Goal: Task Accomplishment & Management: Manage account settings

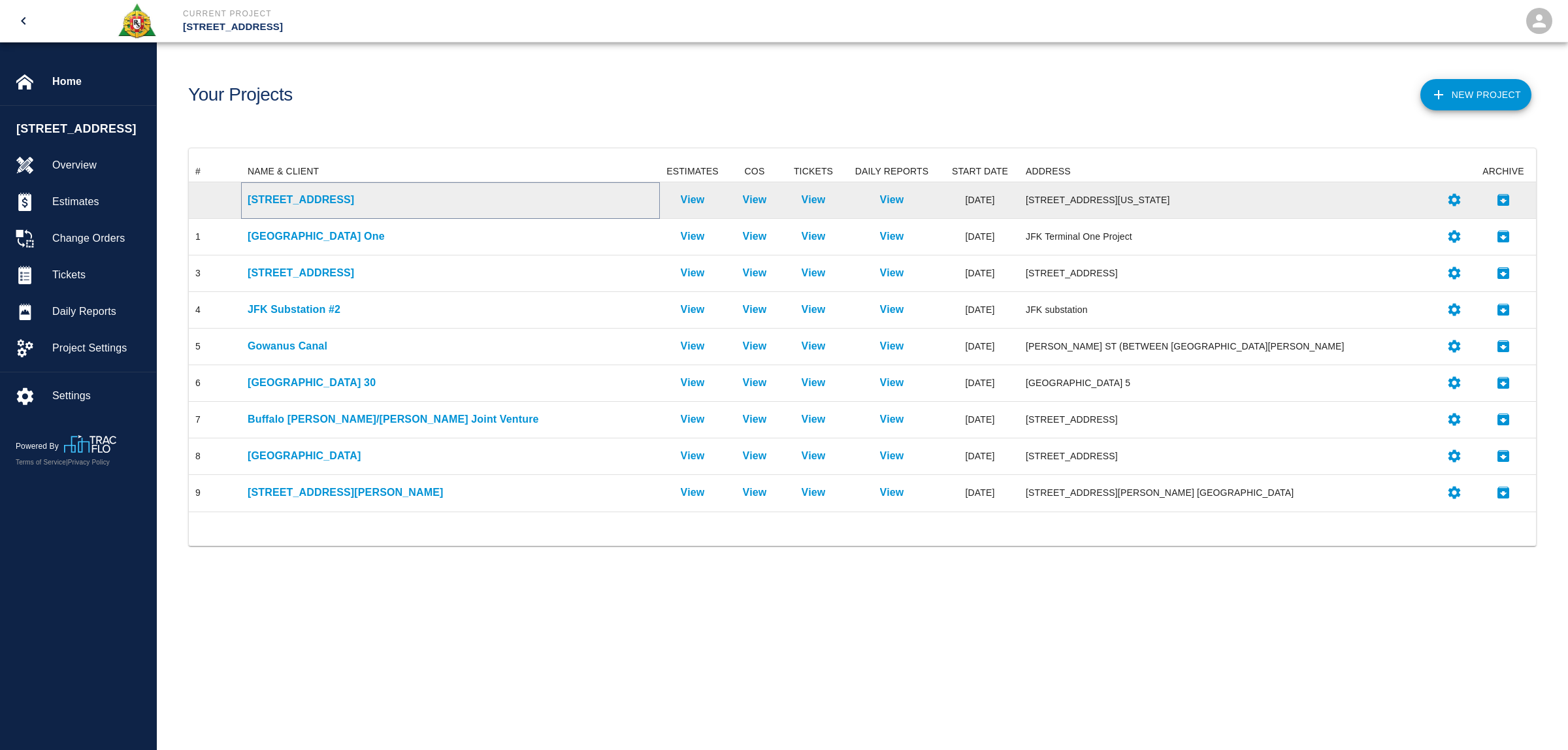
click at [318, 205] on p "[STREET_ADDRESS]" at bounding box center [451, 199] width 406 height 15
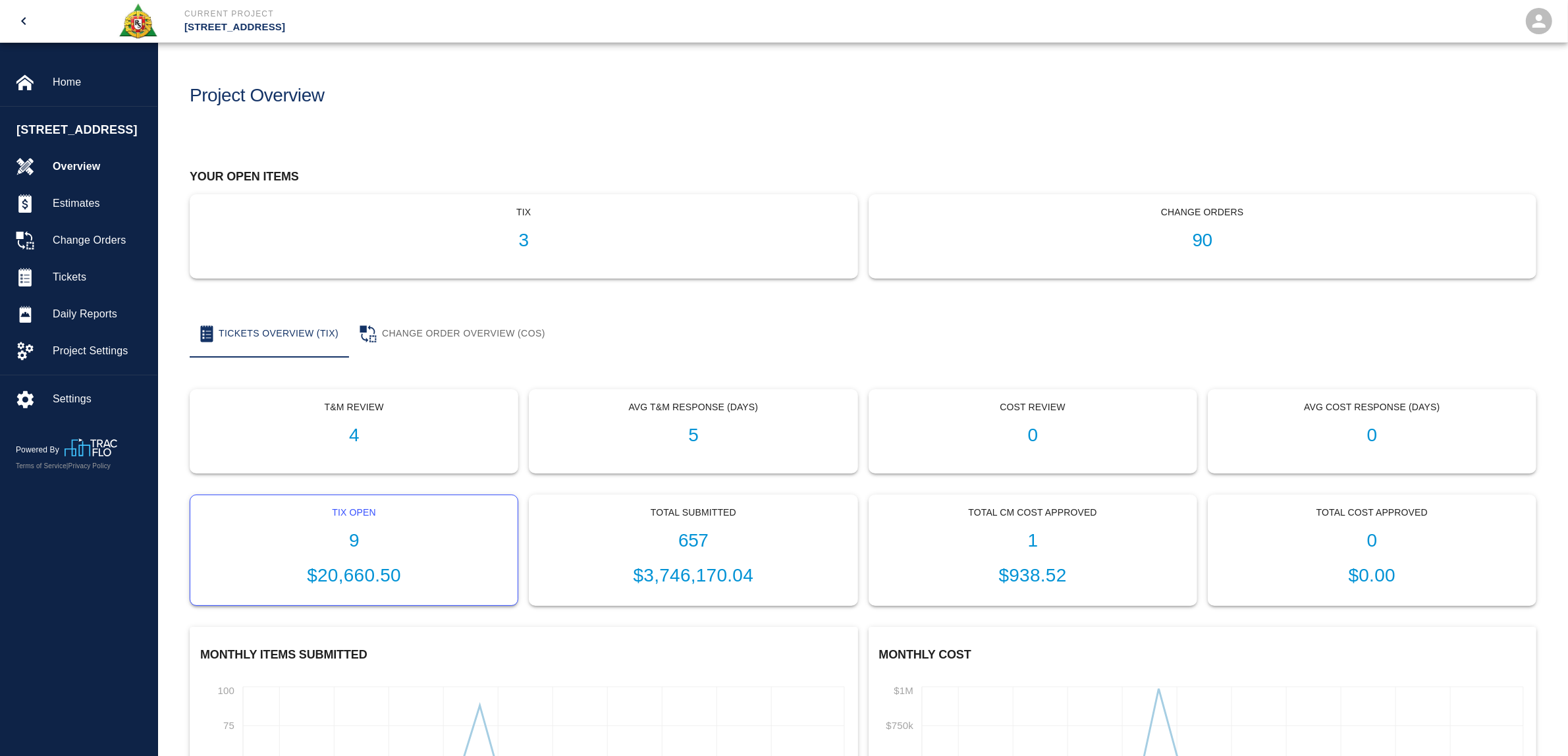
click at [351, 541] on h1 "9" at bounding box center [354, 541] width 307 height 22
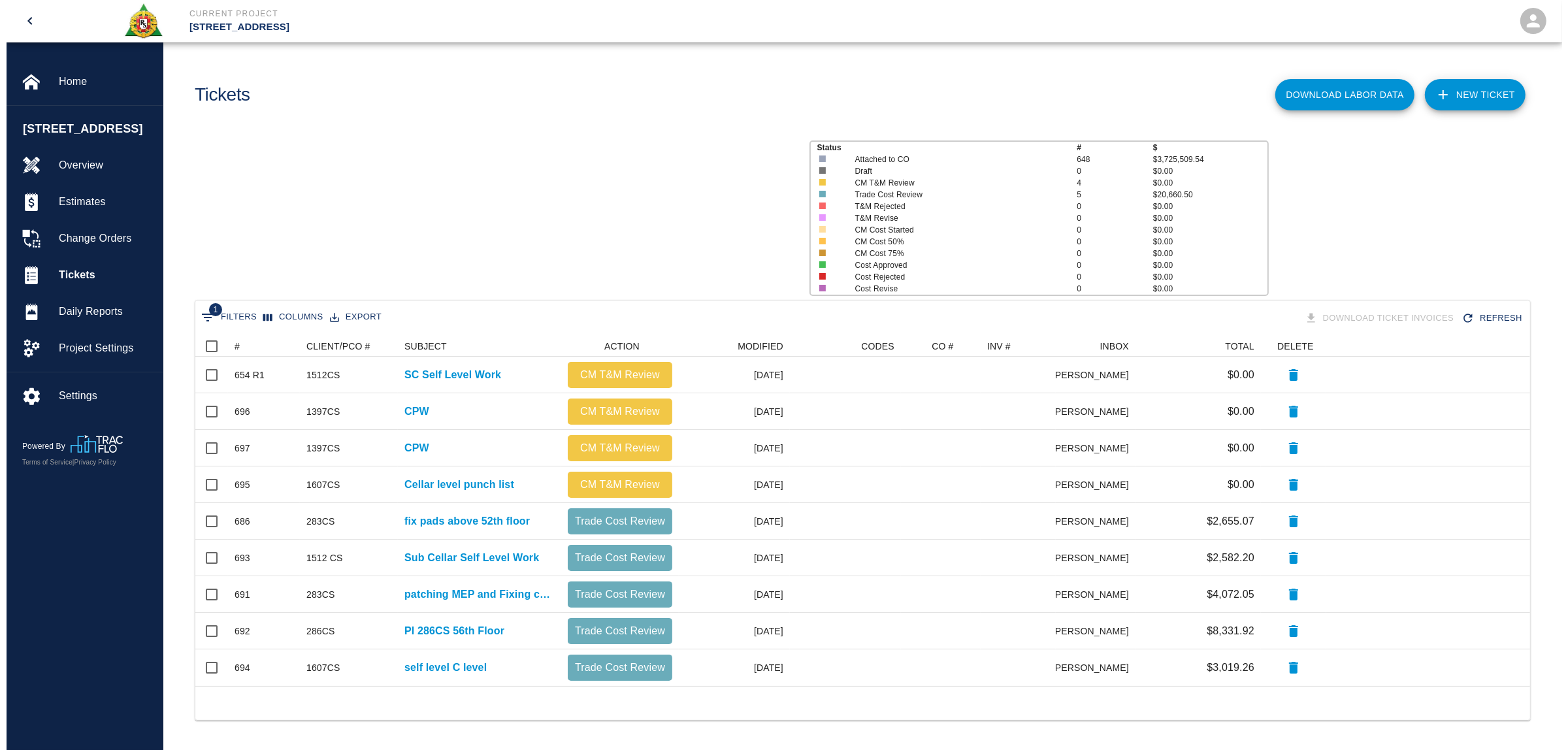
scroll to position [338, 1322]
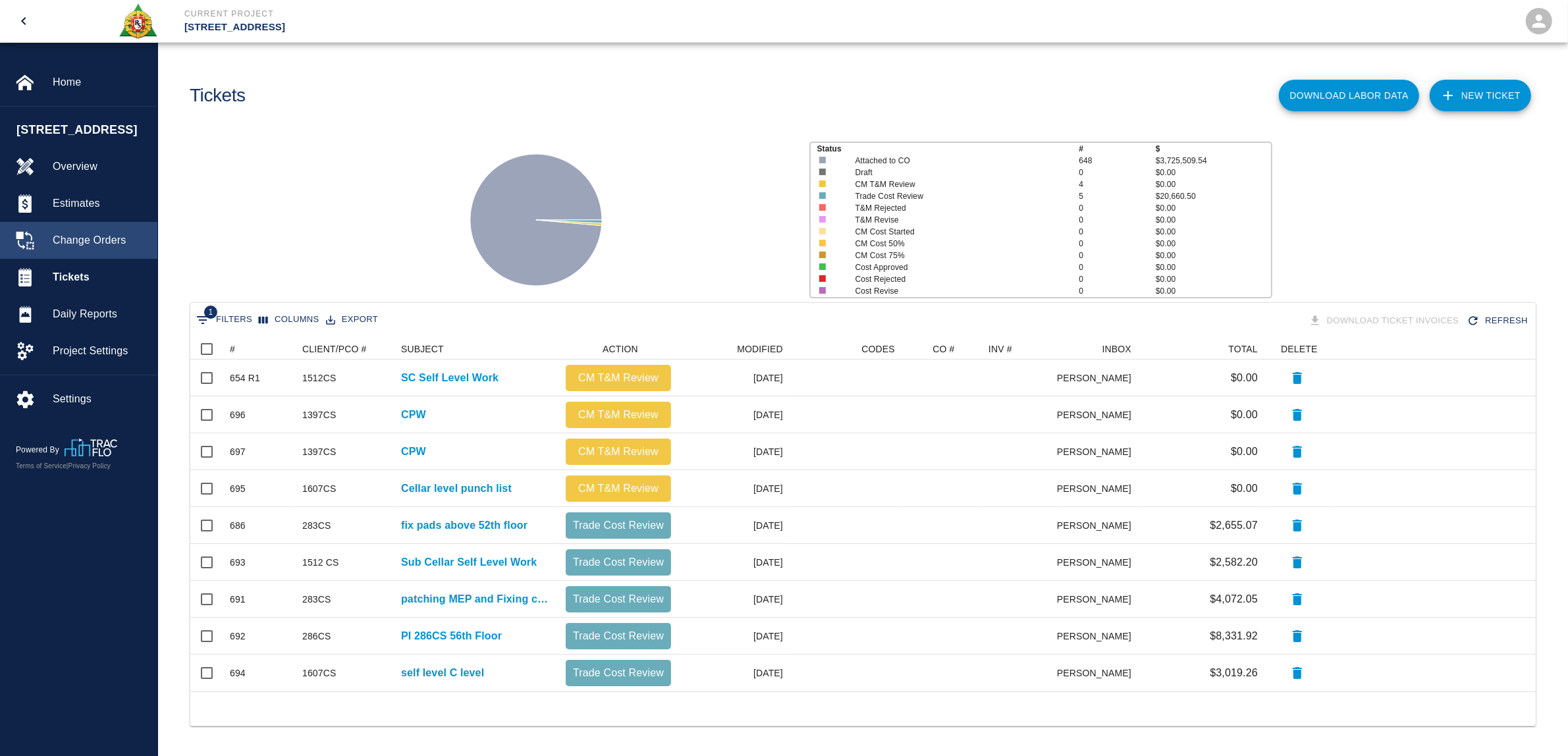
click at [73, 247] on span "Change Orders" at bounding box center [99, 240] width 94 height 15
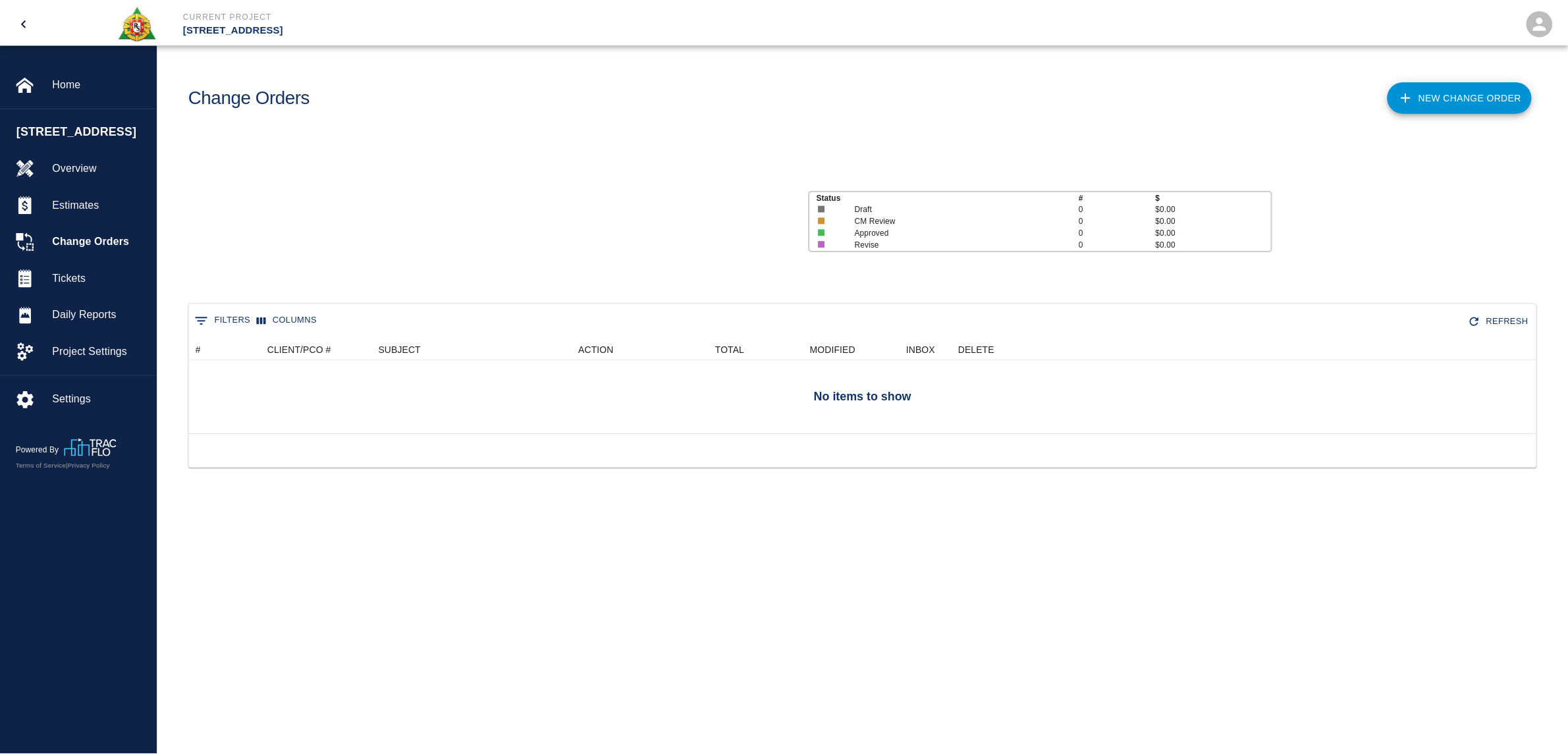
scroll to position [12, 13]
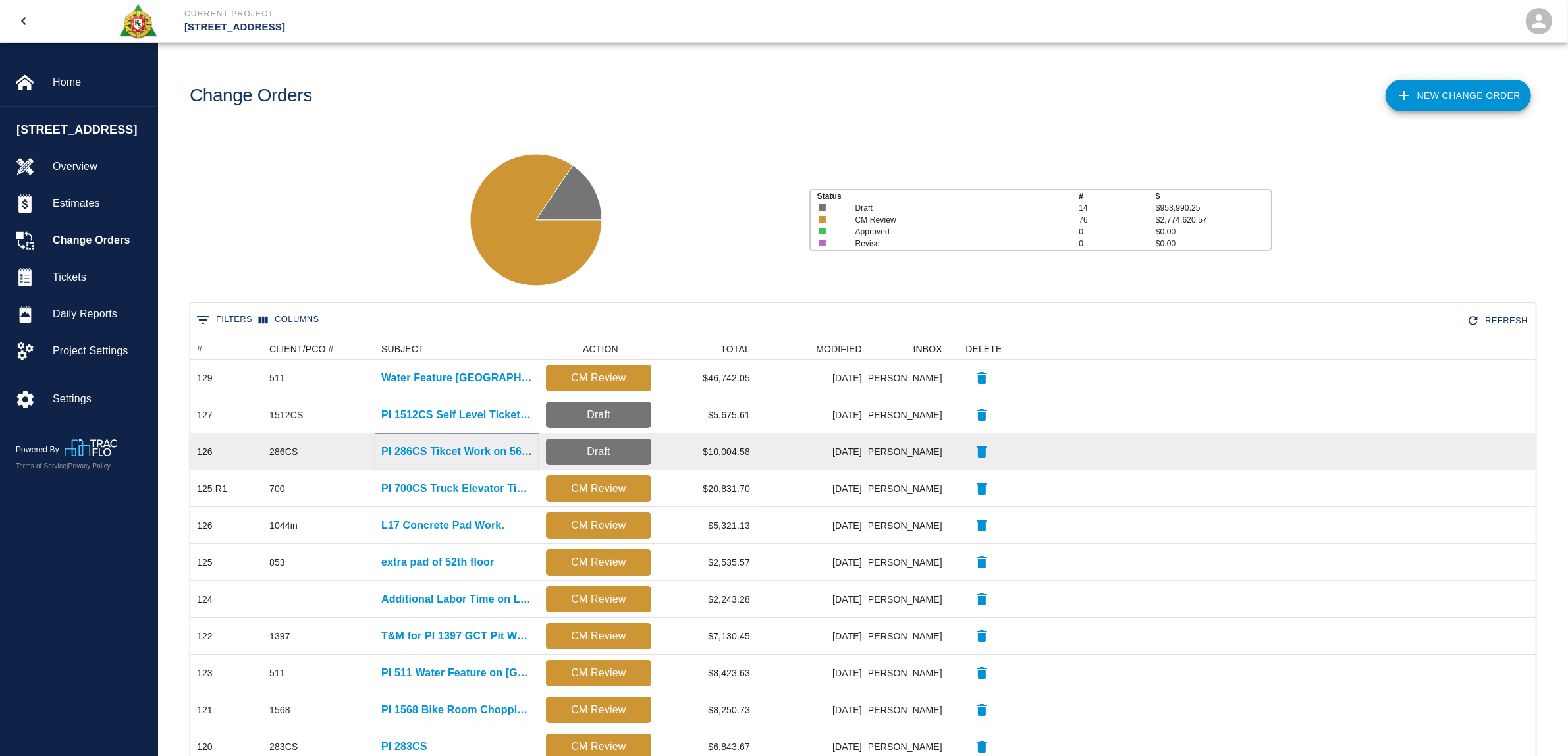
click at [430, 451] on p "PI 286CS Tikcet Work on 56th floor." at bounding box center [457, 451] width 152 height 15
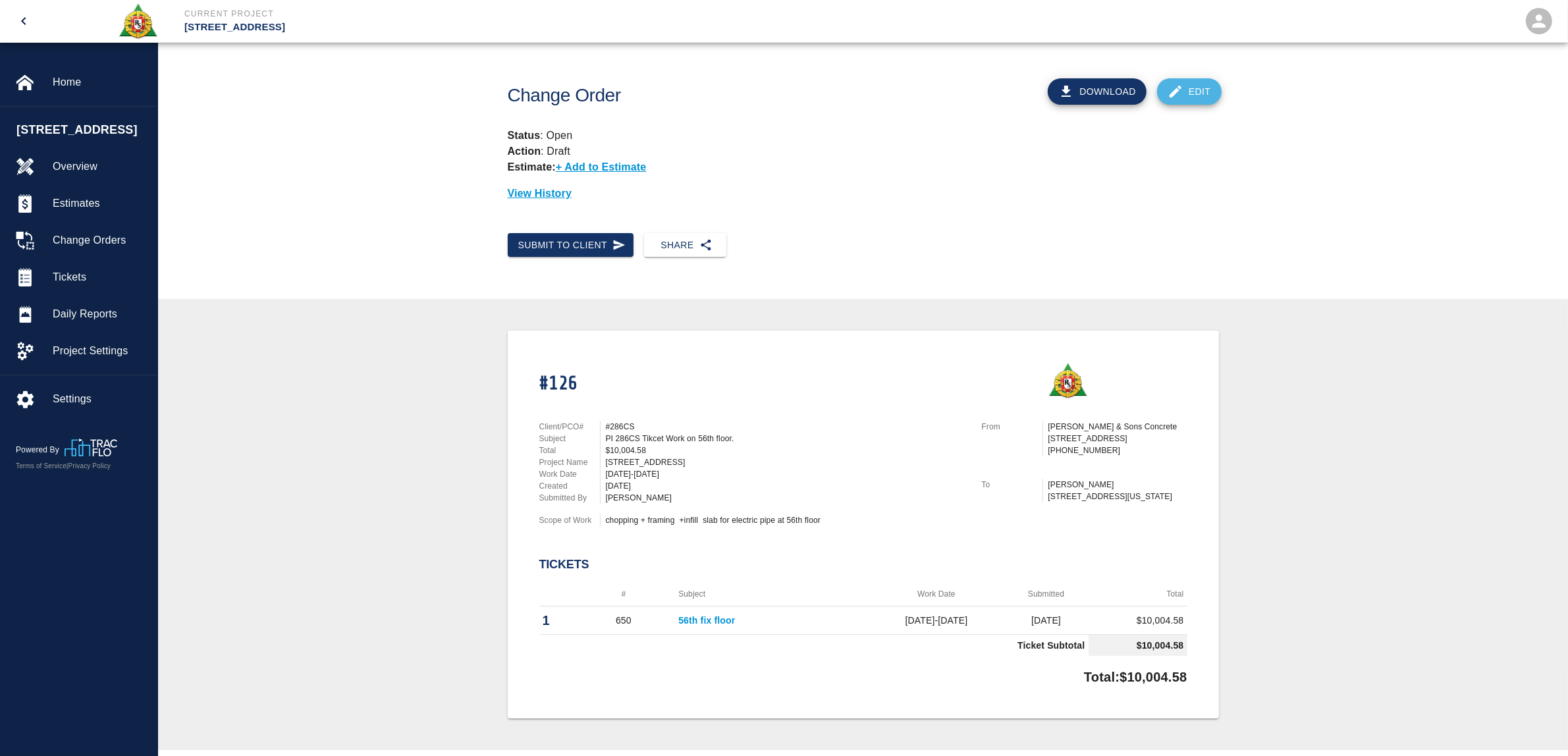
click at [1209, 92] on link "Edit" at bounding box center [1189, 91] width 64 height 26
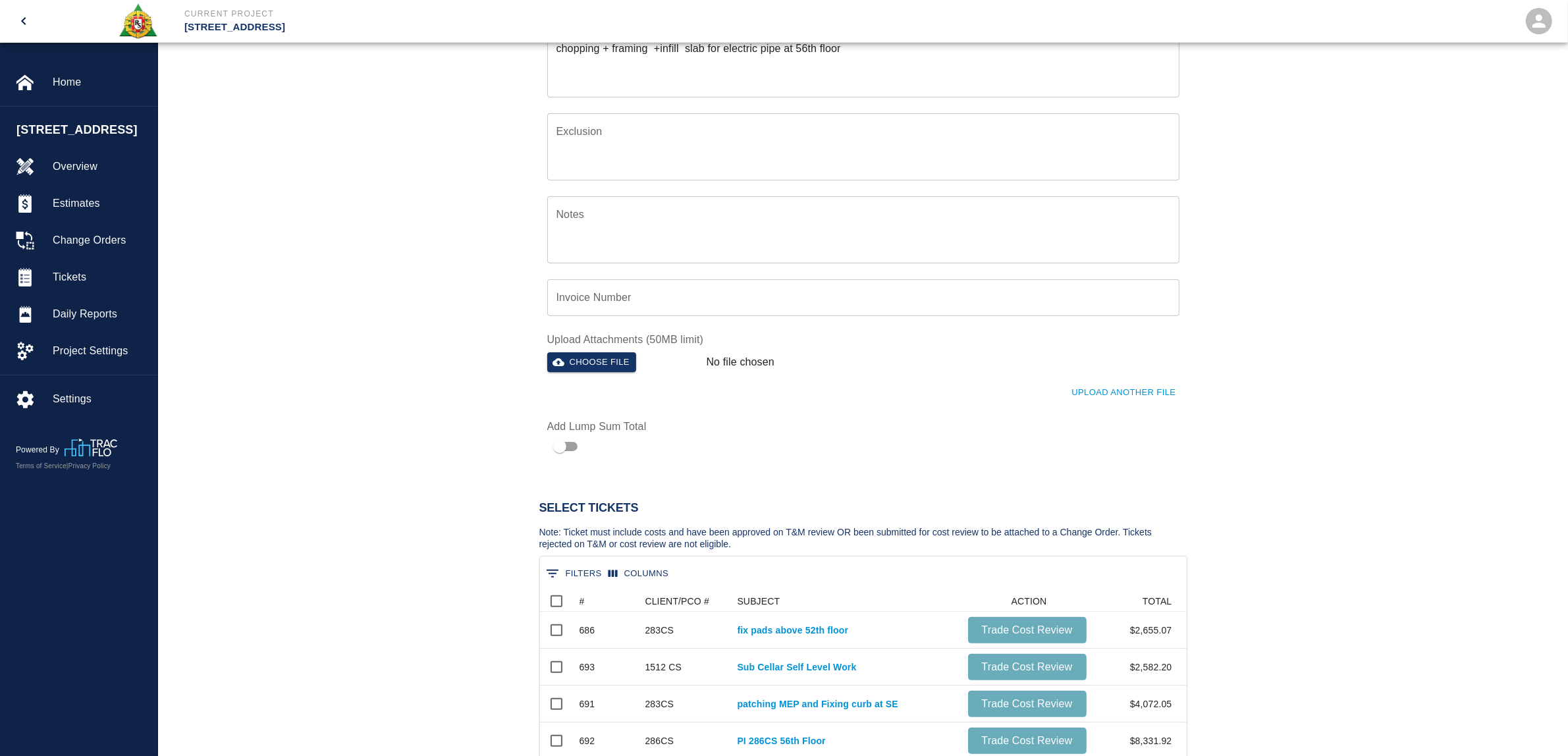
scroll to position [577, 0]
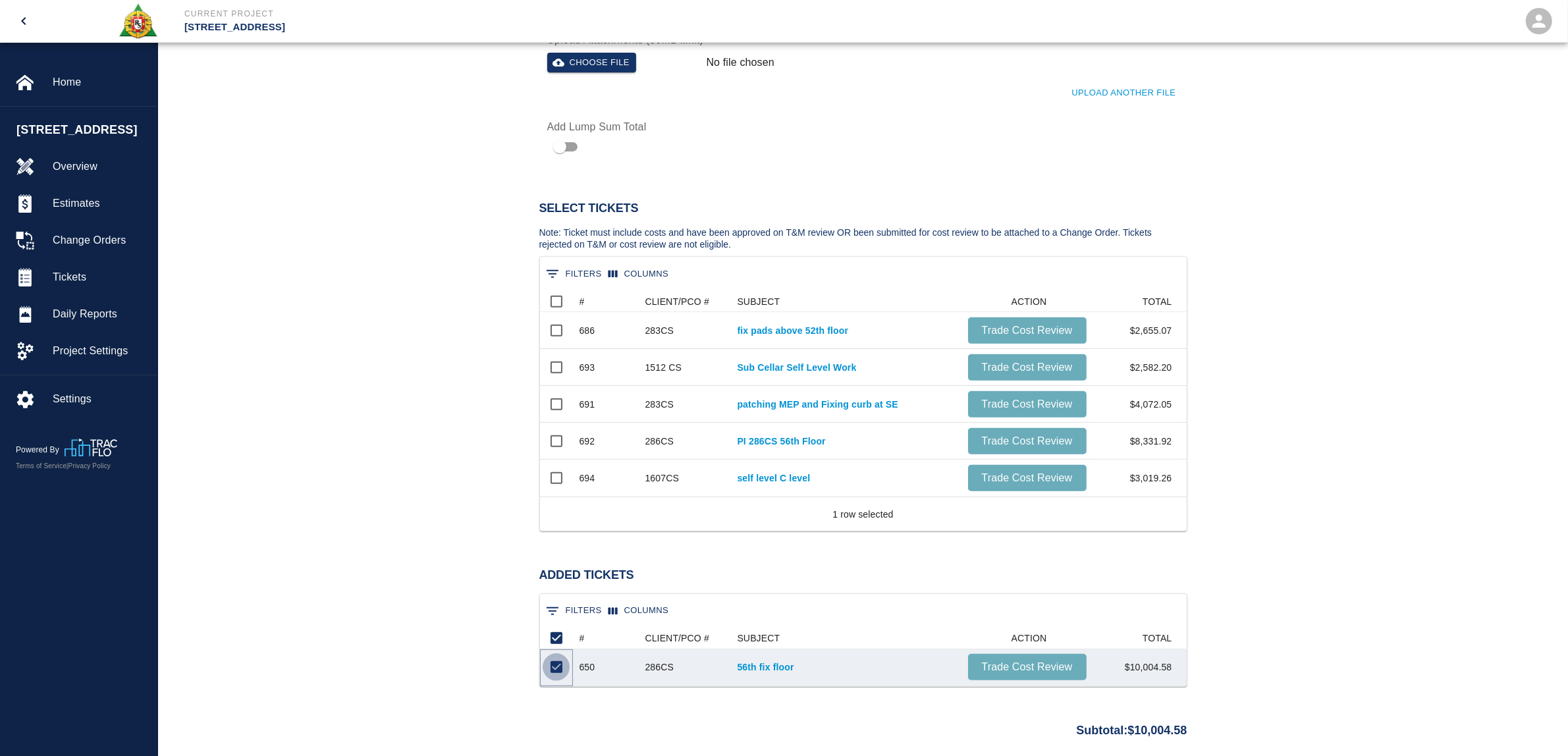
click at [560, 669] on input "Unselect row" at bounding box center [556, 667] width 28 height 28
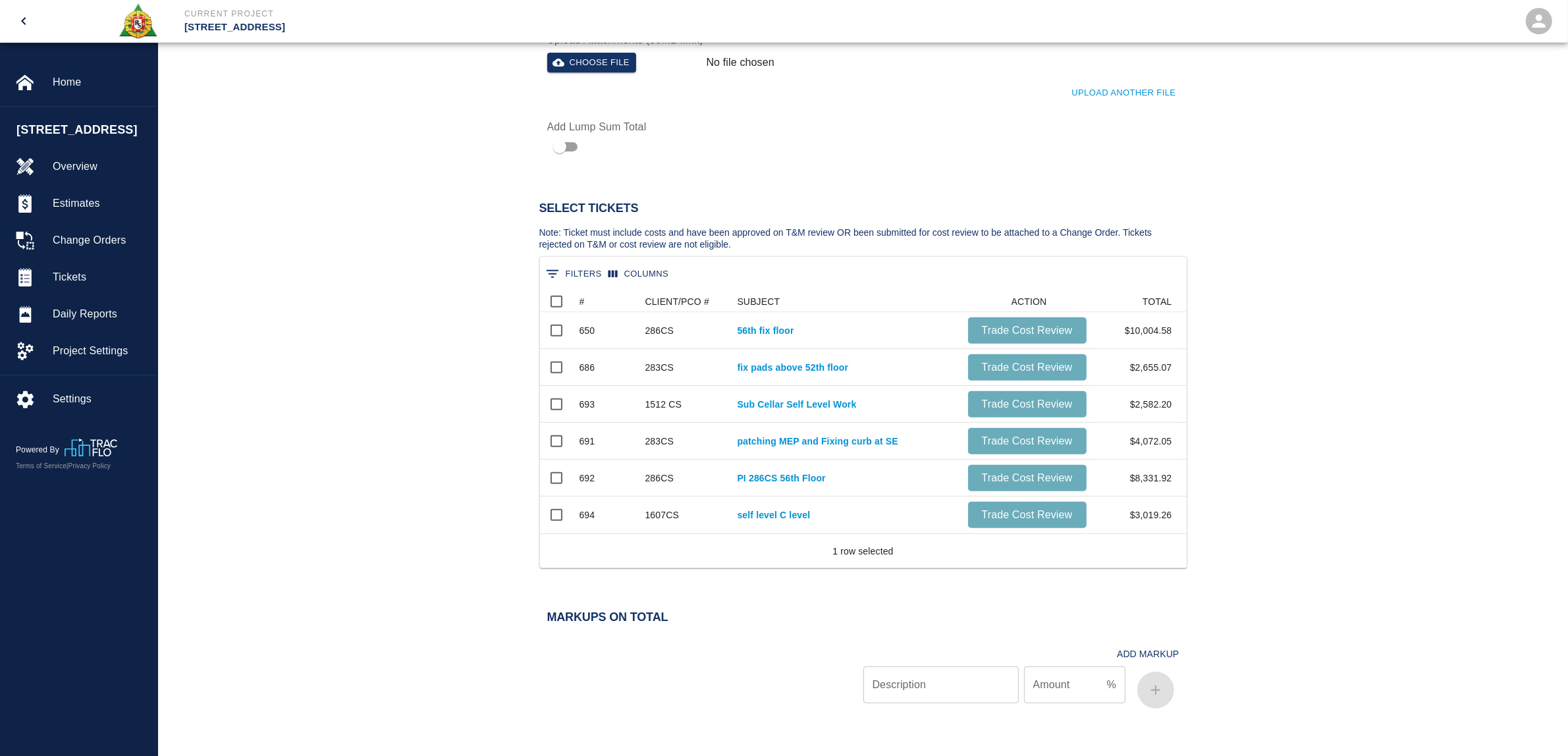
scroll to position [231, 634]
click at [559, 472] on input "Select row" at bounding box center [556, 478] width 28 height 28
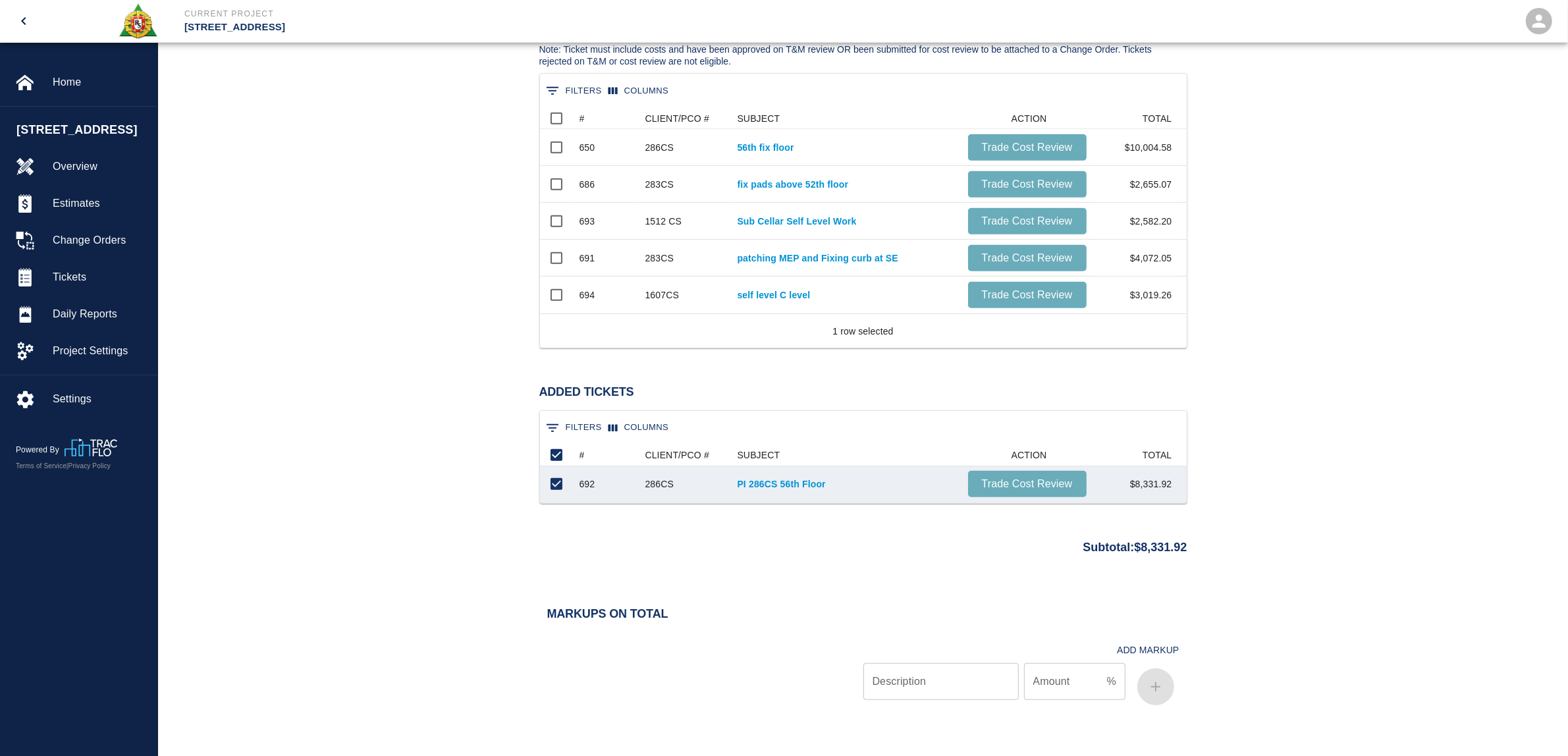
scroll to position [911, 0]
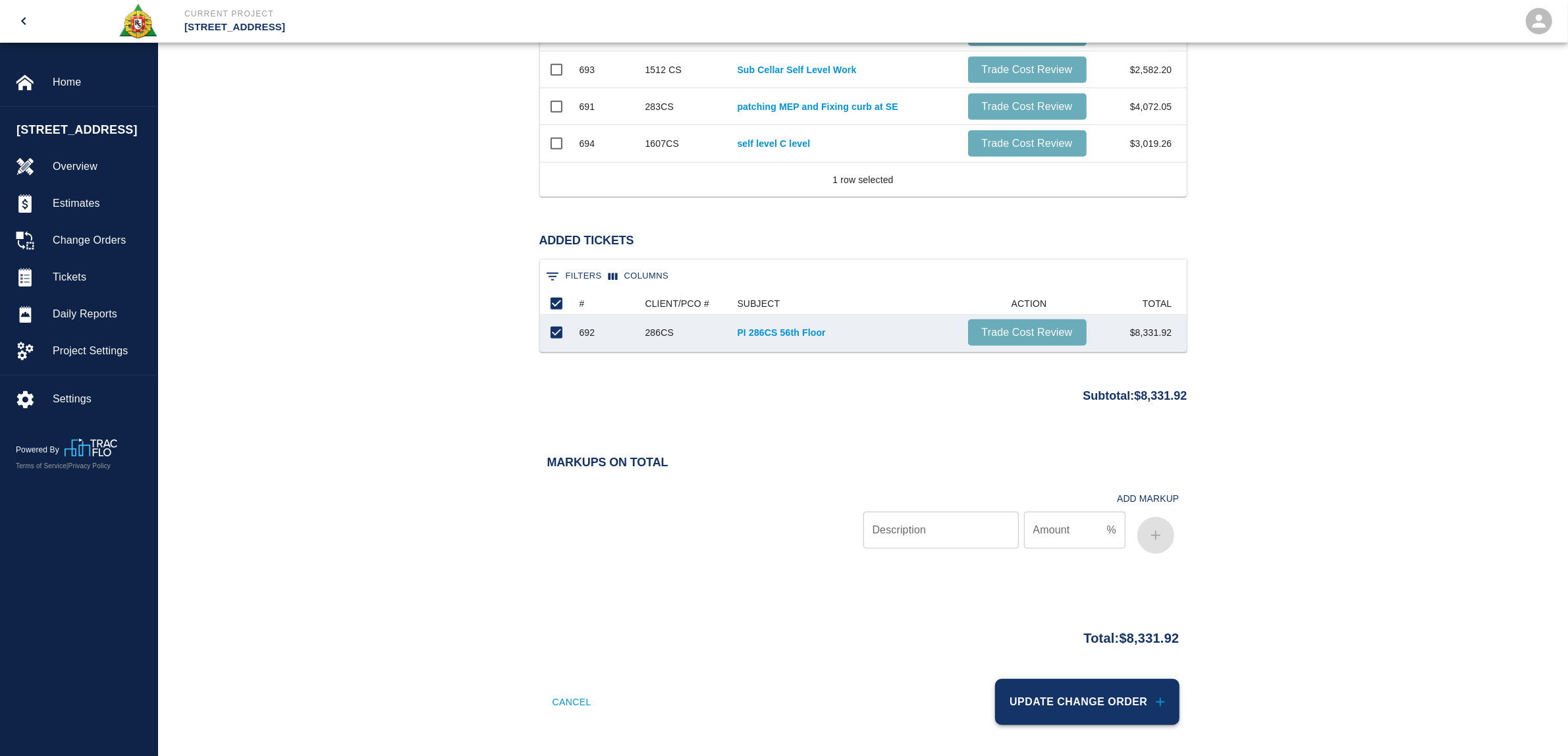
click at [1094, 707] on button "Update Change Order" at bounding box center [1086, 702] width 183 height 46
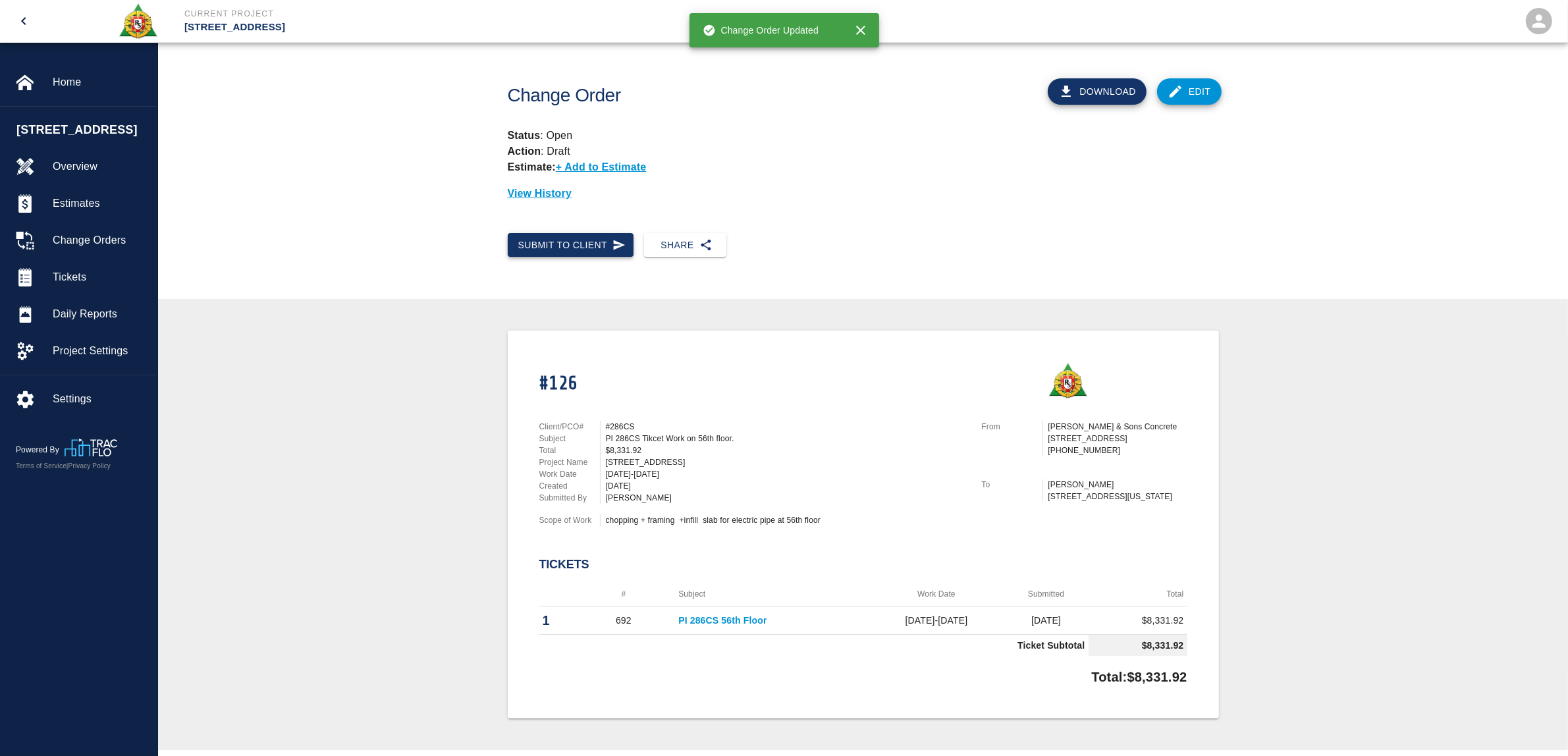
click at [553, 235] on button "Submit to Client" at bounding box center [571, 245] width 126 height 24
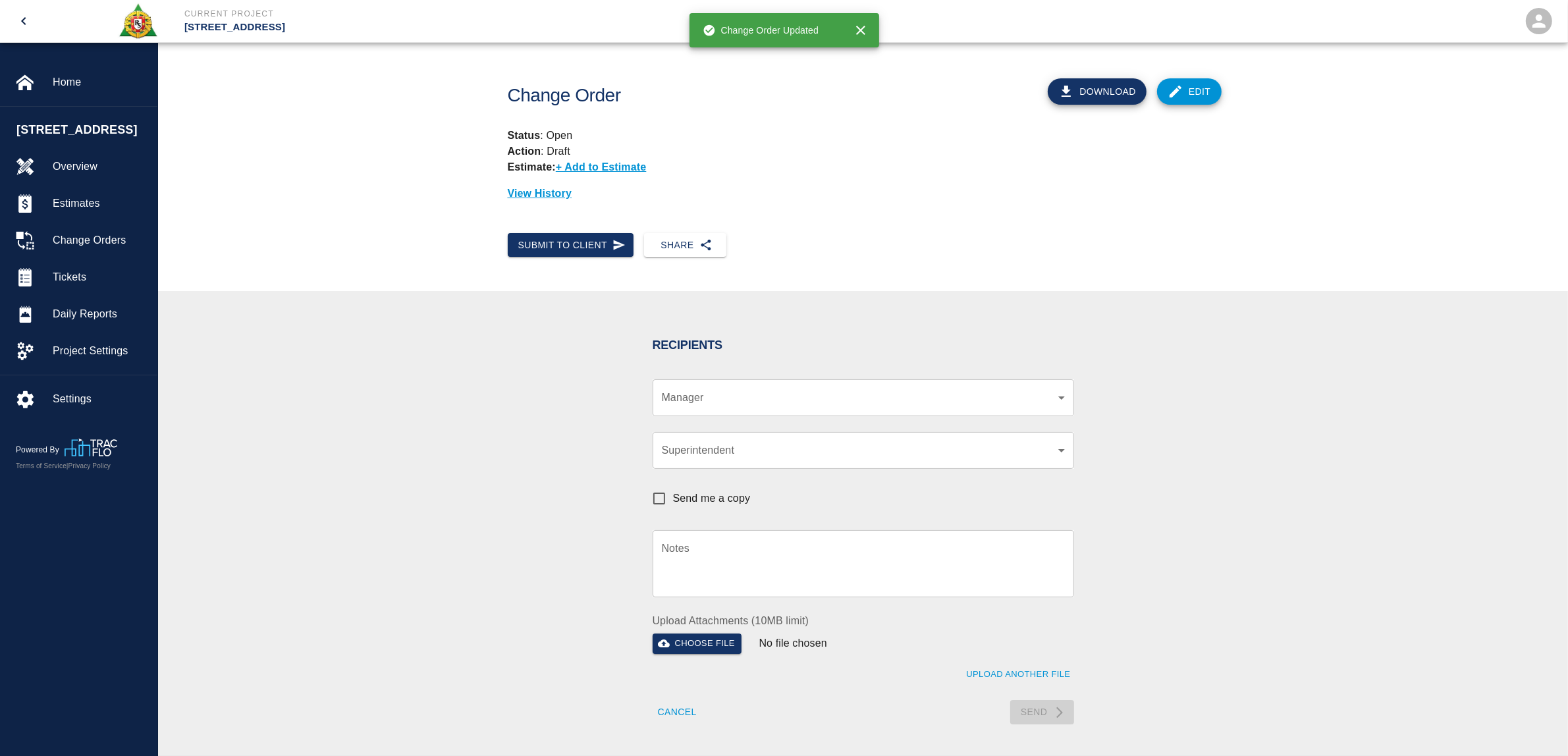
click at [680, 409] on div "​ Manager" at bounding box center [863, 397] width 422 height 37
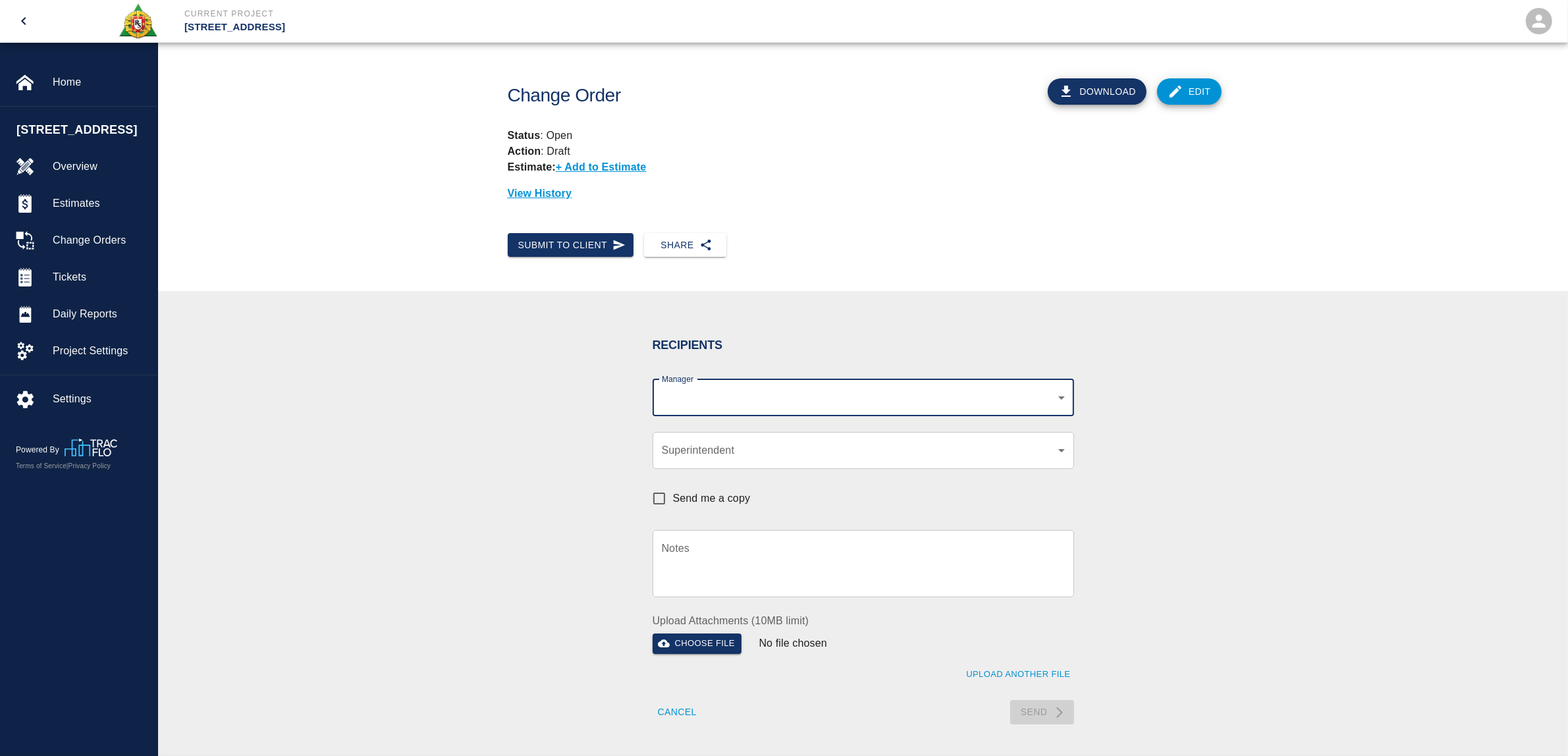
click at [701, 405] on div "​ Manager" at bounding box center [863, 397] width 422 height 37
click at [771, 402] on body "Current Project [STREET_ADDRESS] Home [STREET_ADDRESS] Overview Estimates Chang…" at bounding box center [784, 378] width 1568 height 756
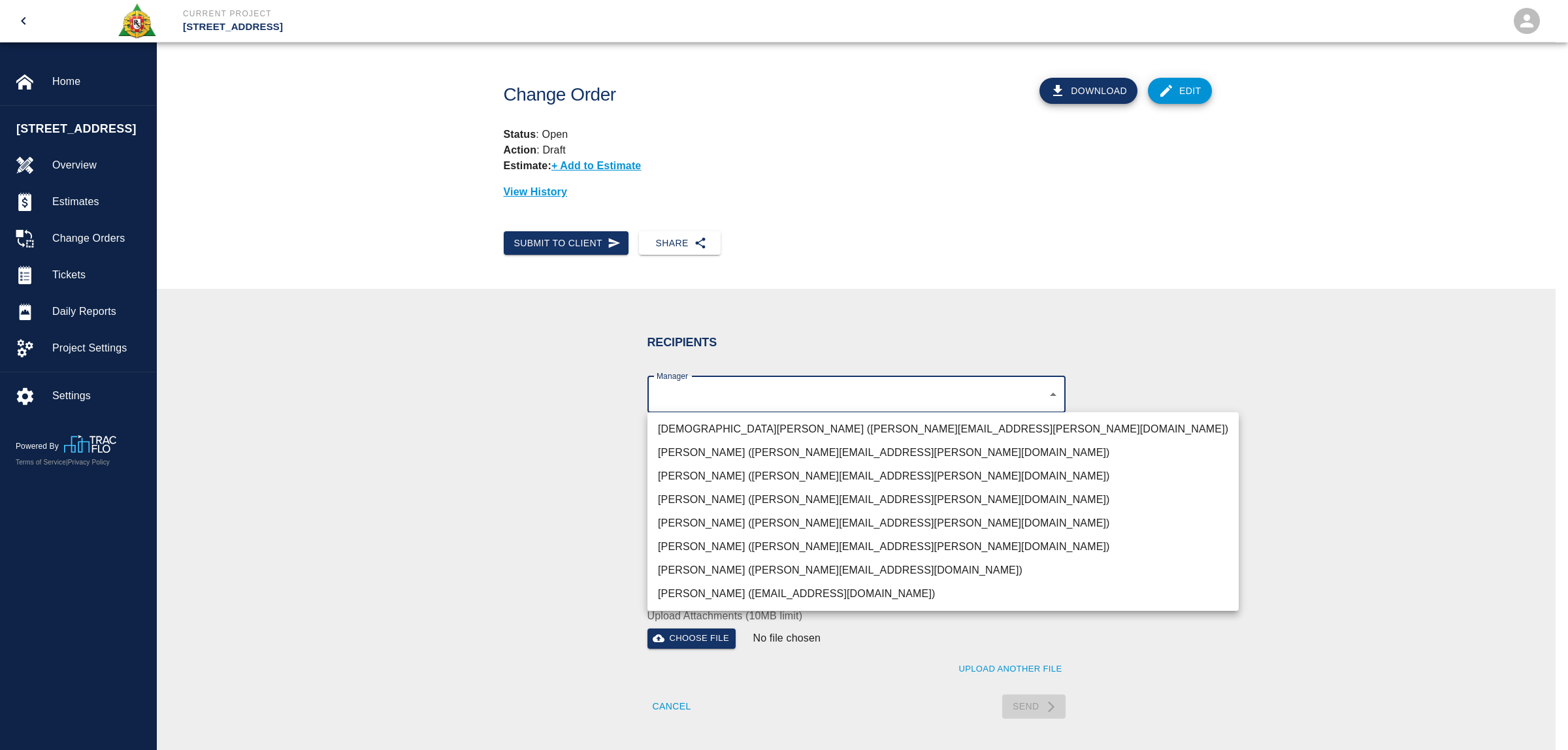
click at [736, 560] on li "[PERSON_NAME] ([PERSON_NAME][EMAIL_ADDRESS][DOMAIN_NAME])" at bounding box center [943, 570] width 591 height 23
type input "85da188b-cc1c-4675-87f9-ec2c37837295"
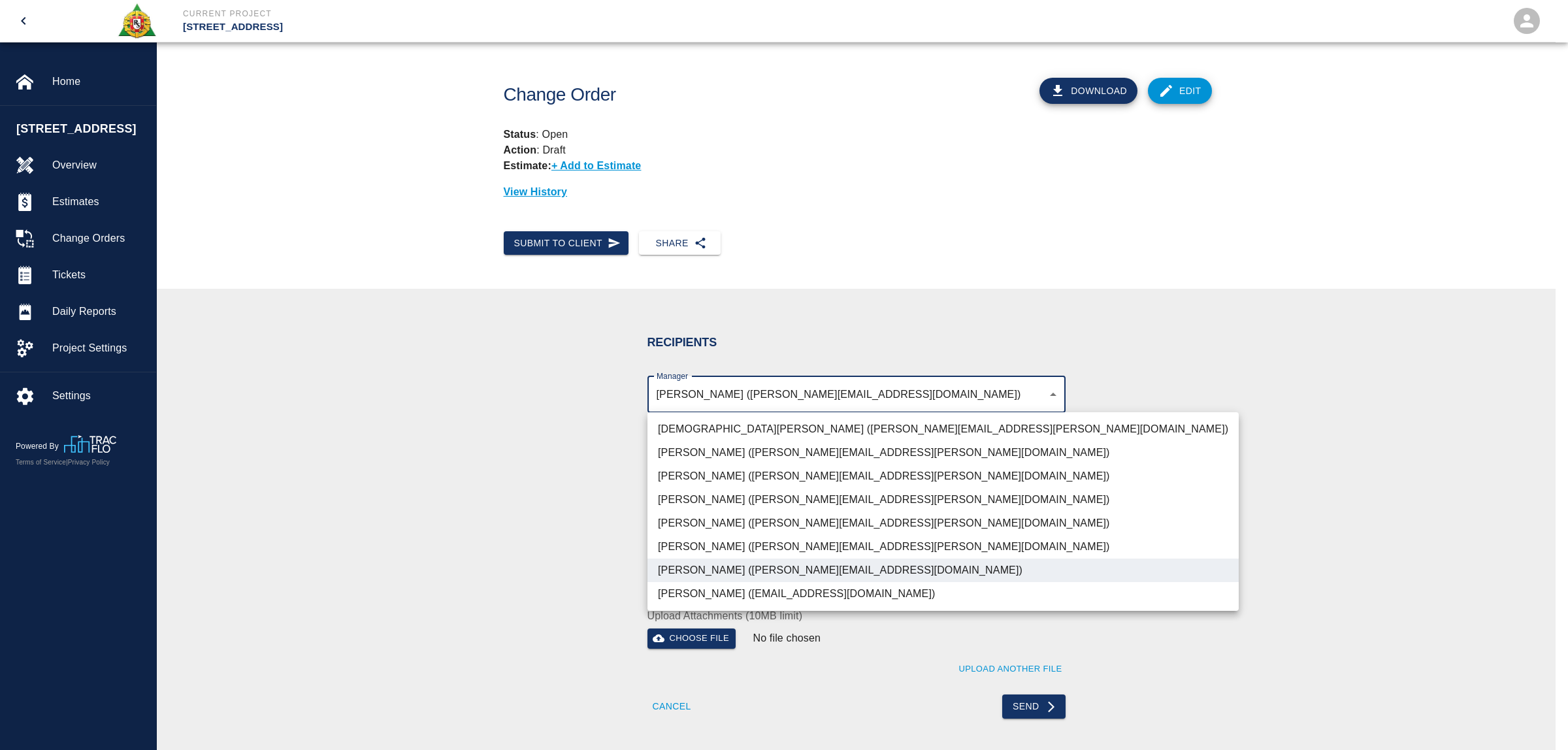
click at [1197, 537] on div at bounding box center [784, 375] width 1568 height 750
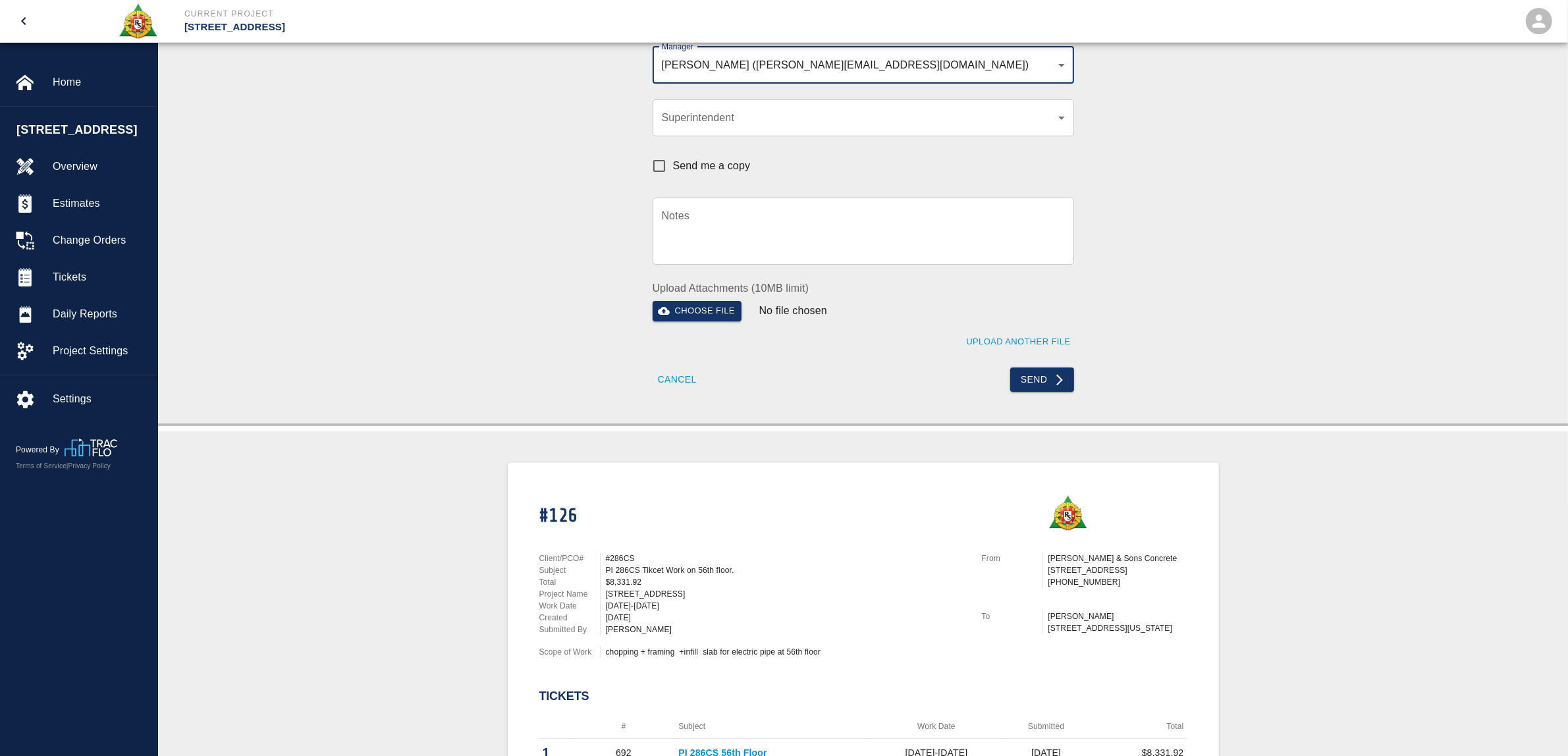
scroll to position [329, 0]
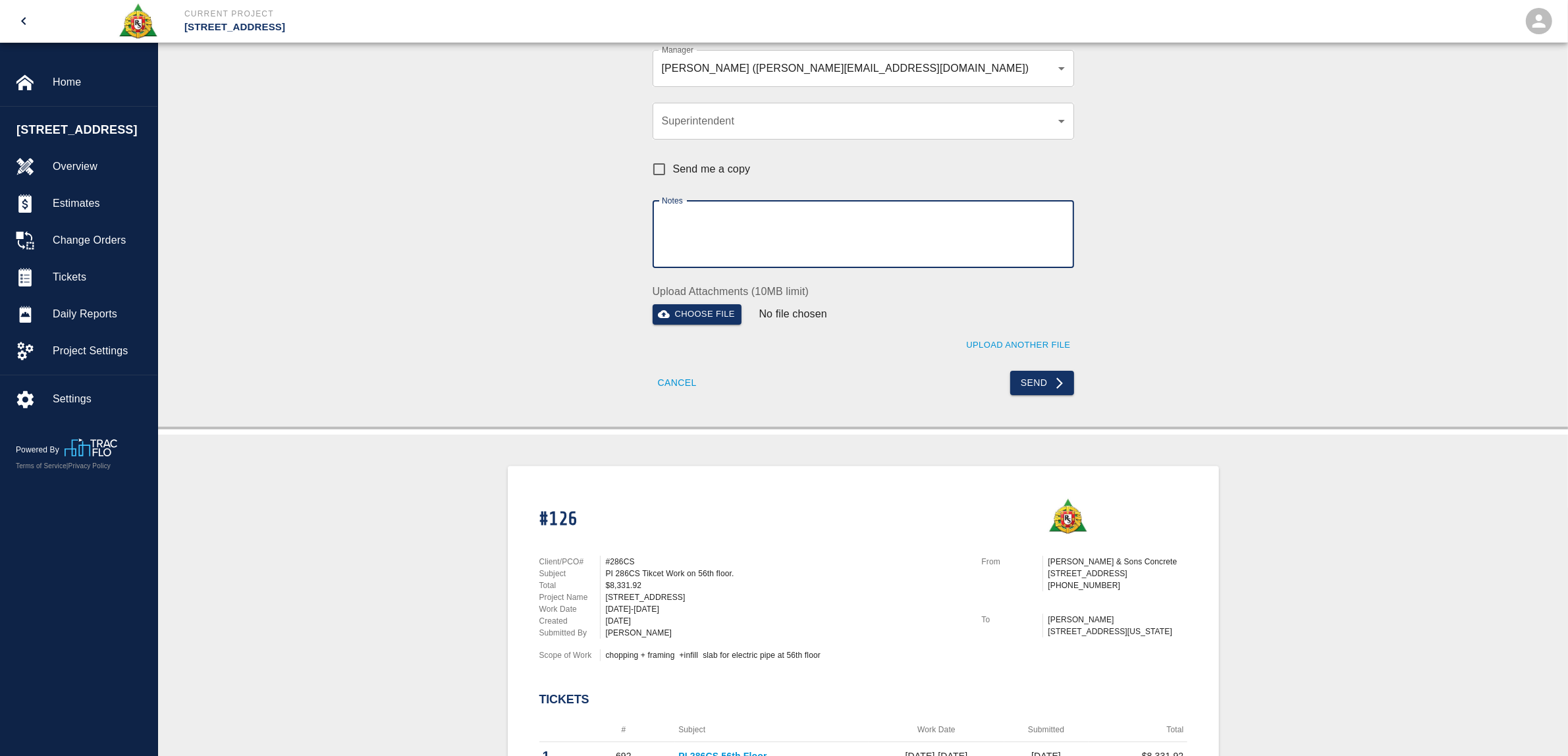
click at [710, 231] on textarea "Notes" at bounding box center [864, 234] width 403 height 46
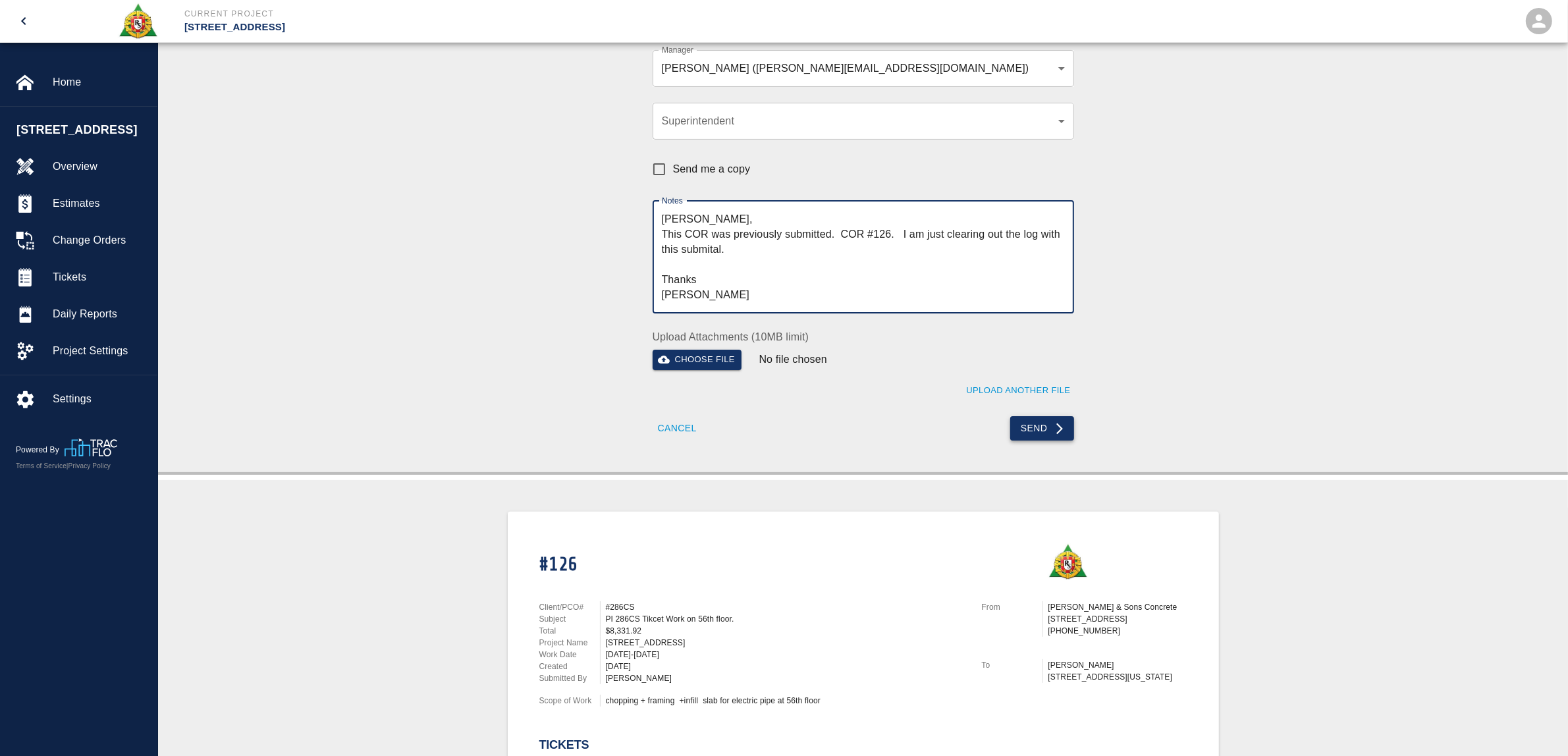
type textarea "[PERSON_NAME], This COR was previously submitted. COR #126. I am just clearing …"
click at [1048, 428] on button "Send" at bounding box center [1042, 428] width 64 height 24
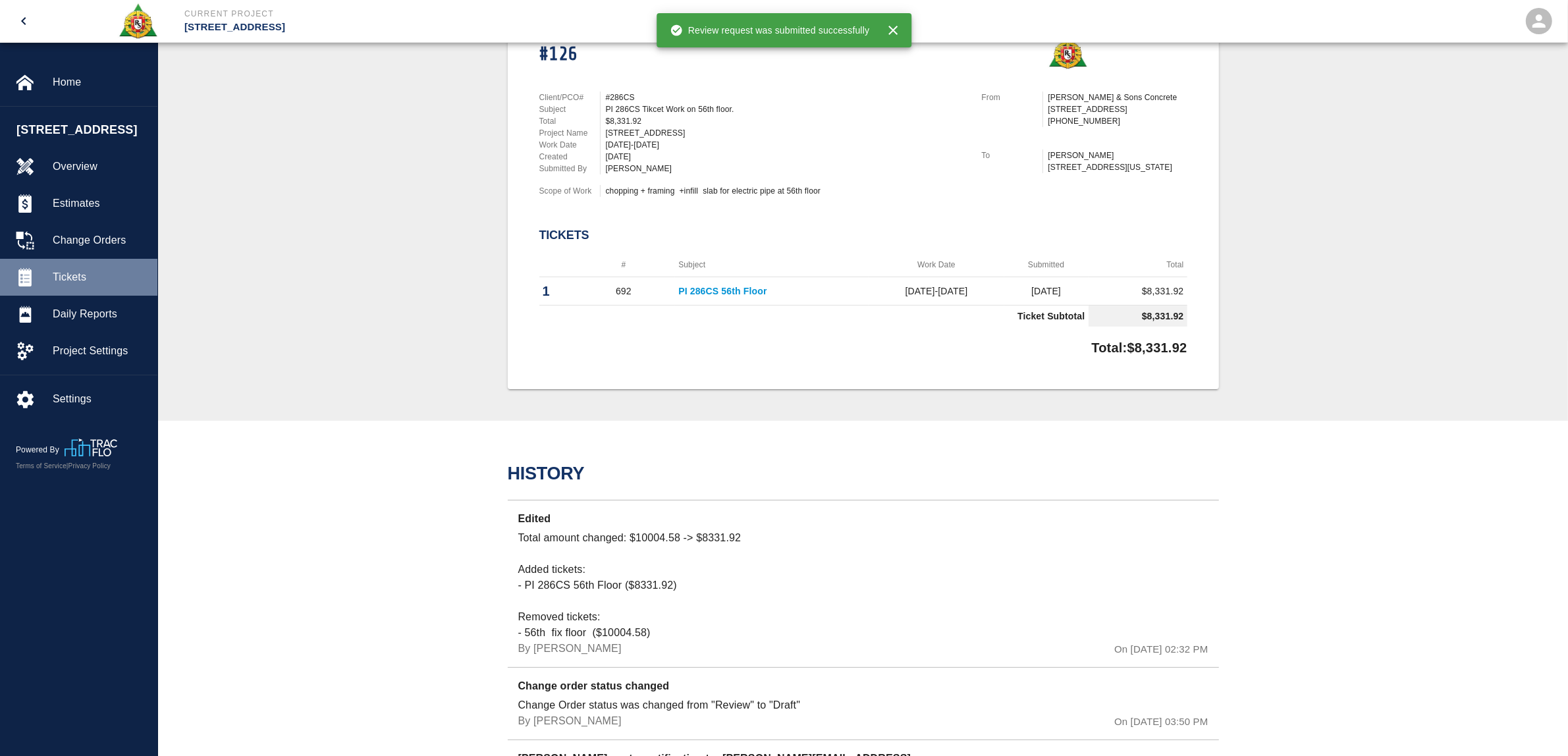
click at [91, 267] on div "Tickets" at bounding box center [78, 276] width 157 height 37
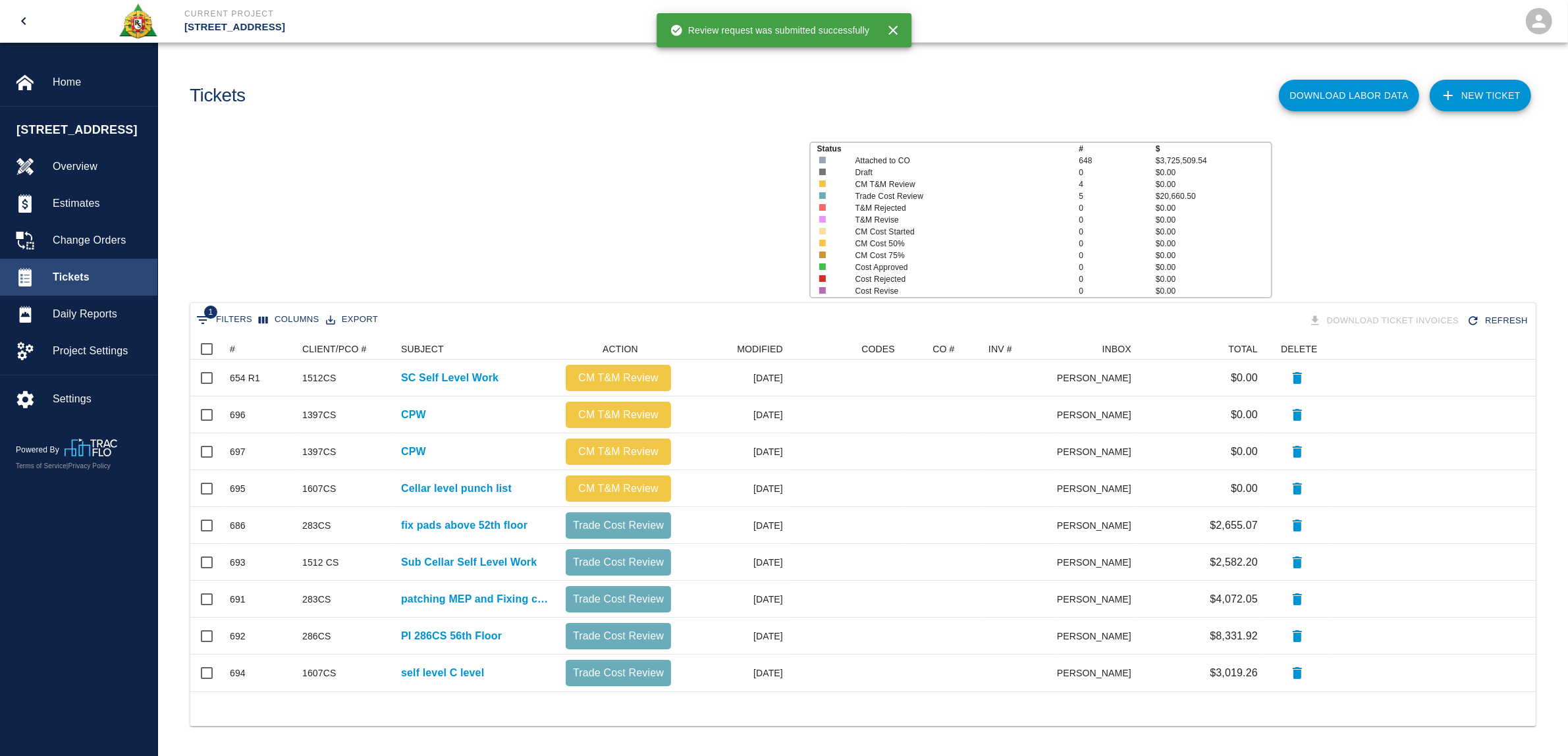
scroll to position [341, 1332]
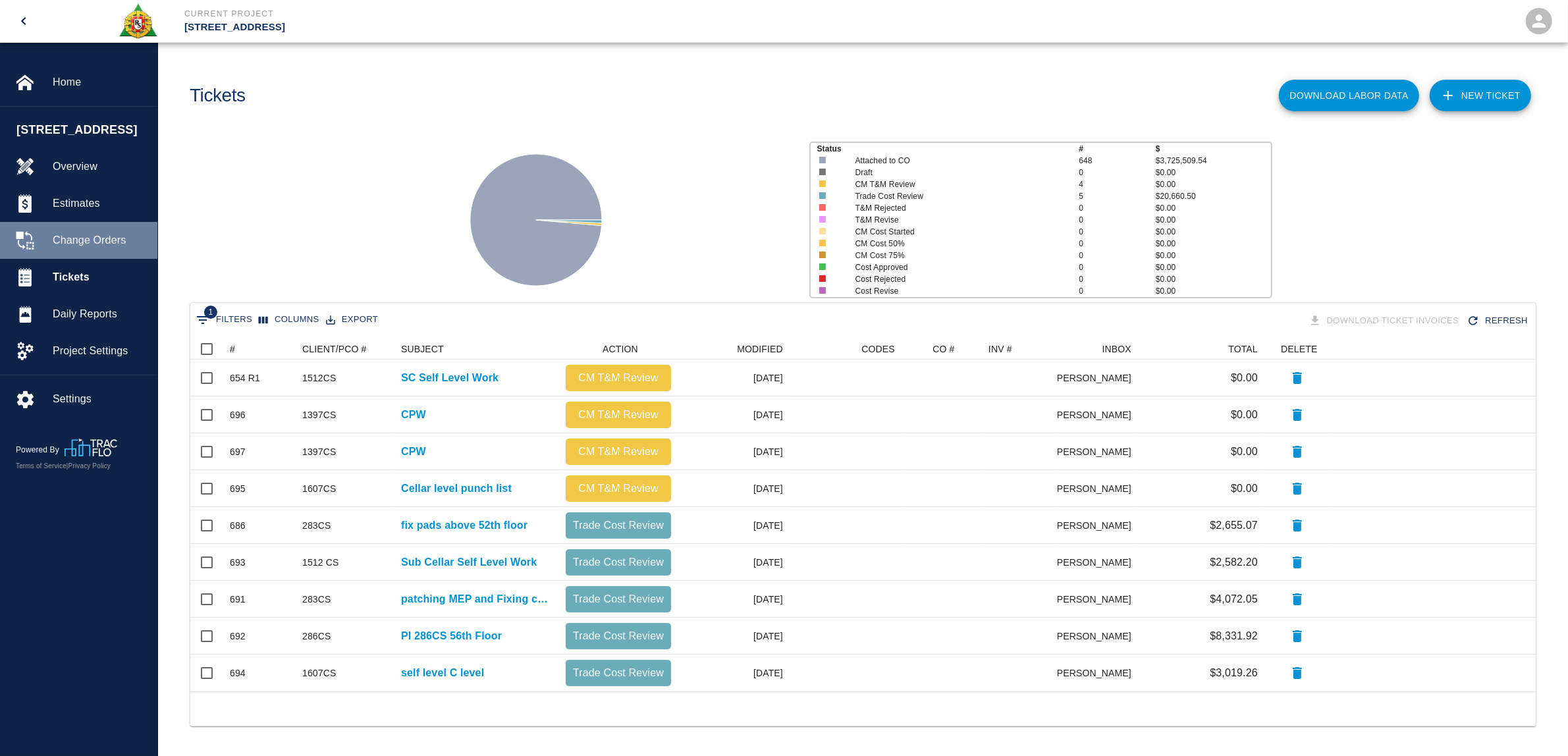
click at [101, 235] on span "Change Orders" at bounding box center [99, 240] width 94 height 15
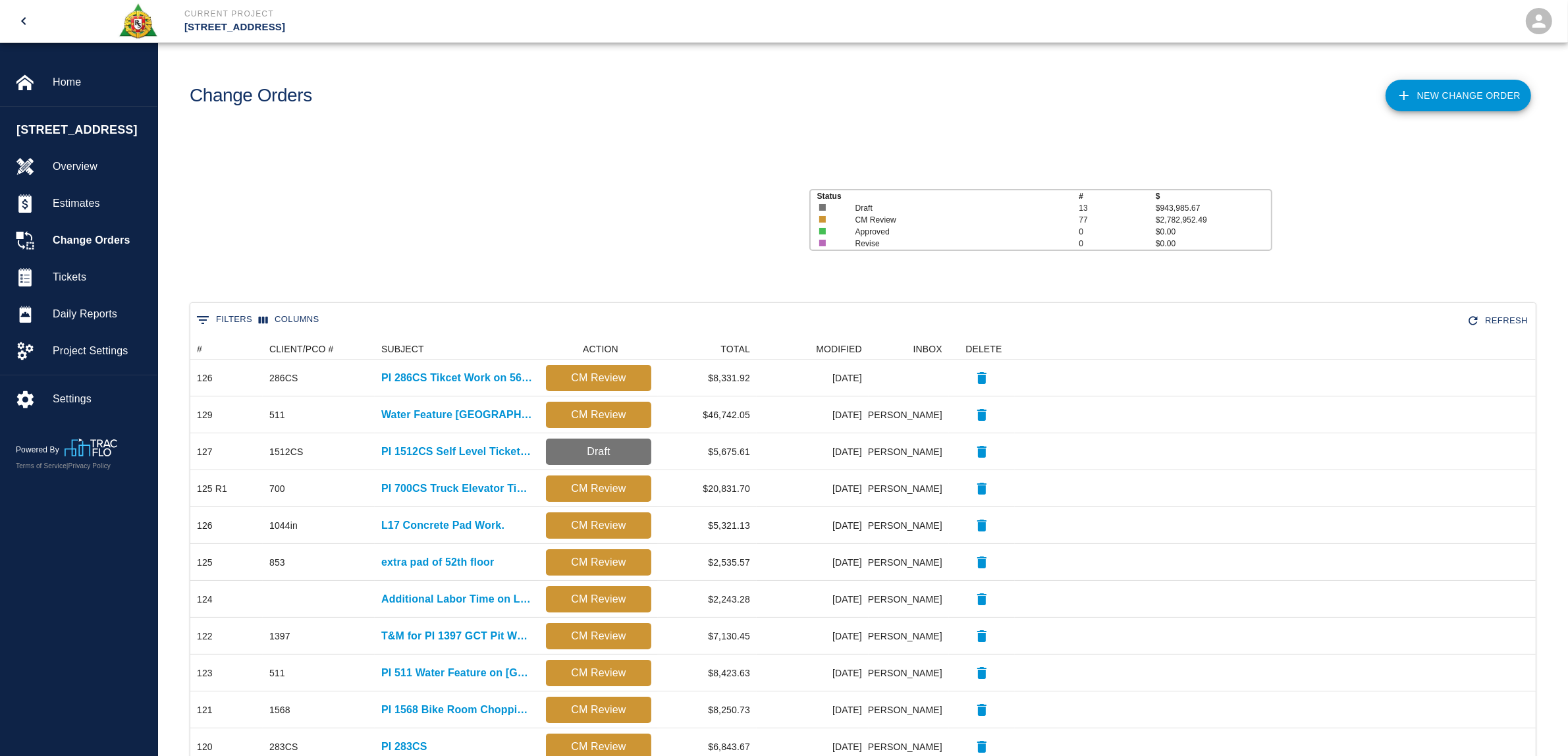
scroll to position [745, 1332]
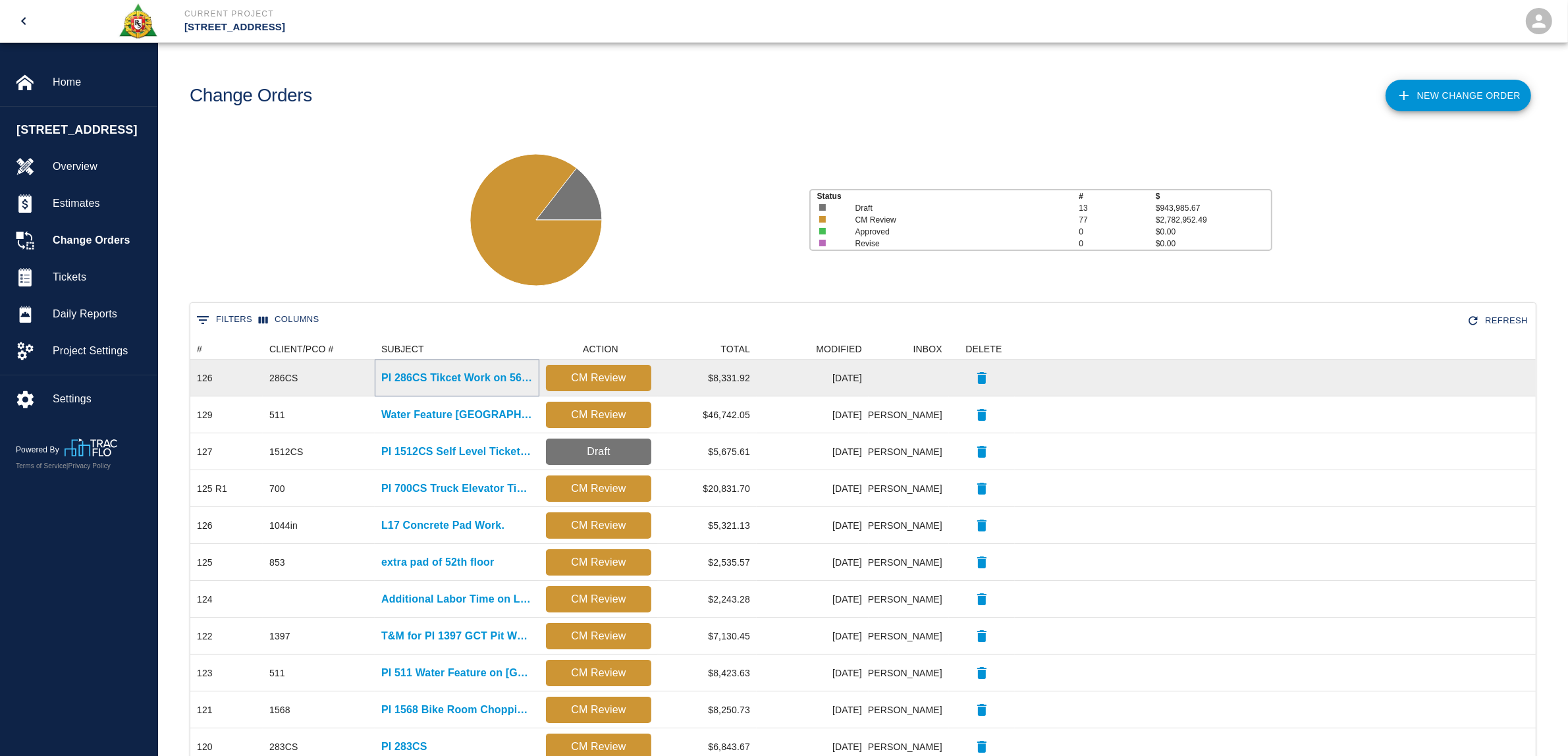
click at [484, 382] on p "PI 286CS Tikcet Work on 56th floor." at bounding box center [457, 378] width 152 height 15
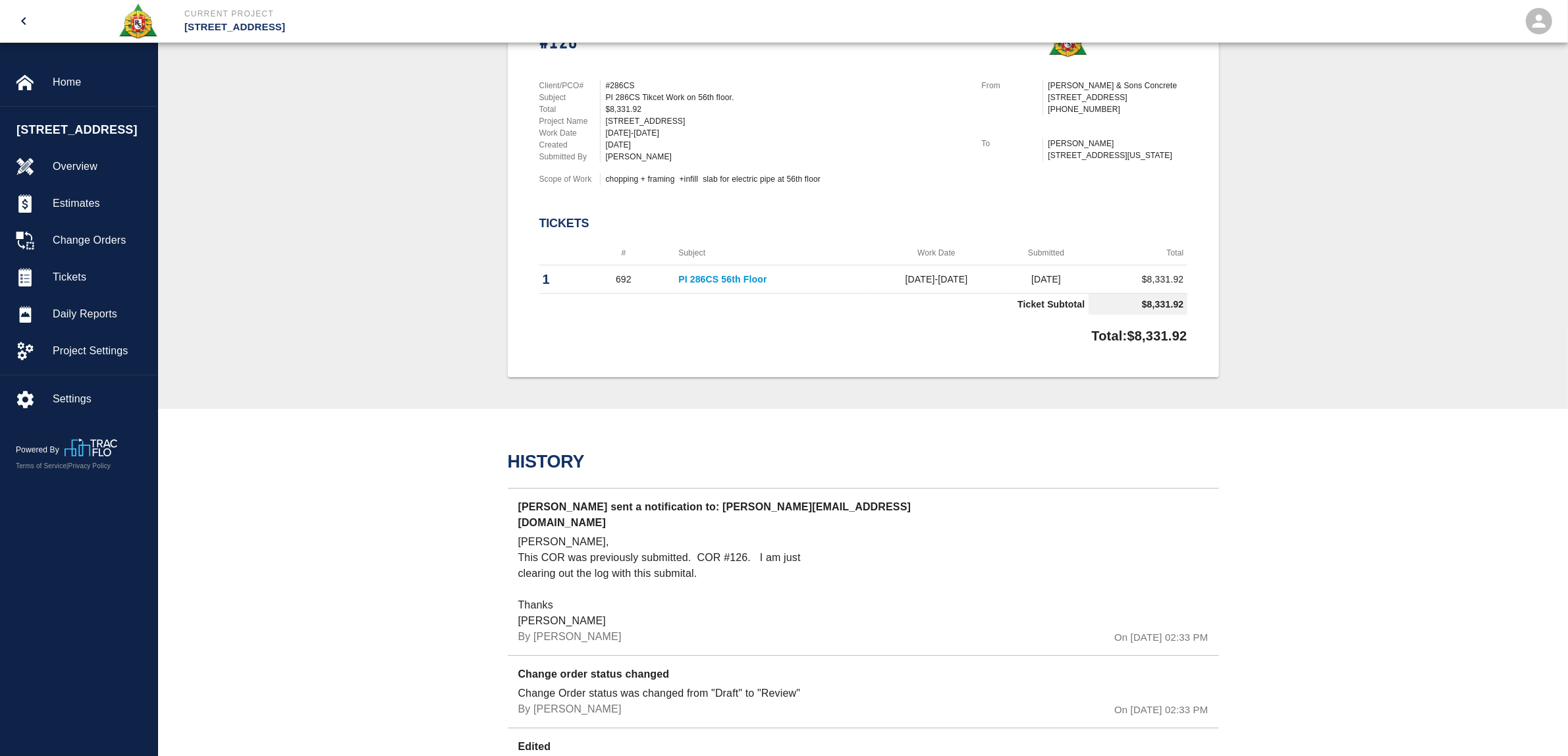
scroll to position [82, 0]
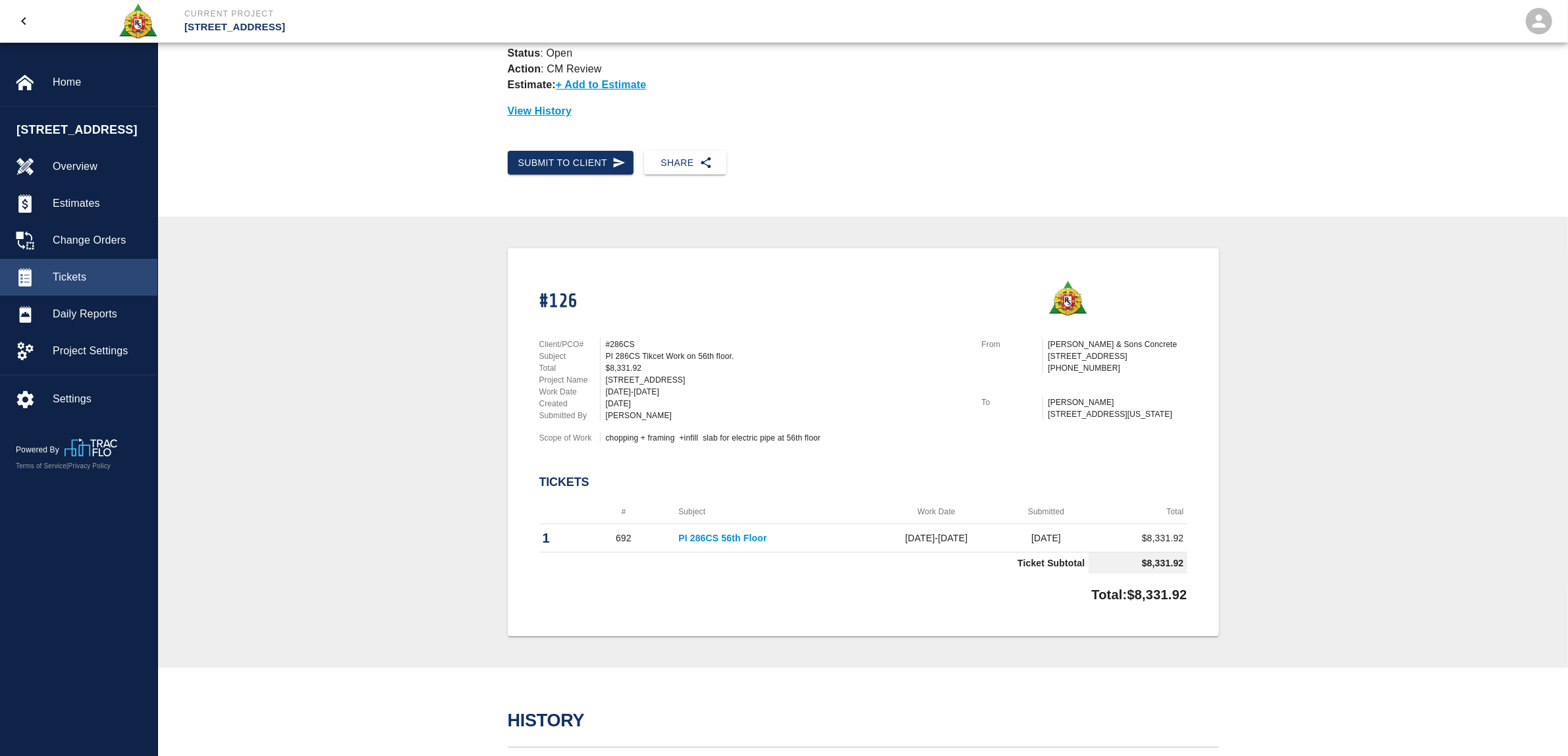
click at [90, 264] on div "Tickets" at bounding box center [78, 276] width 157 height 37
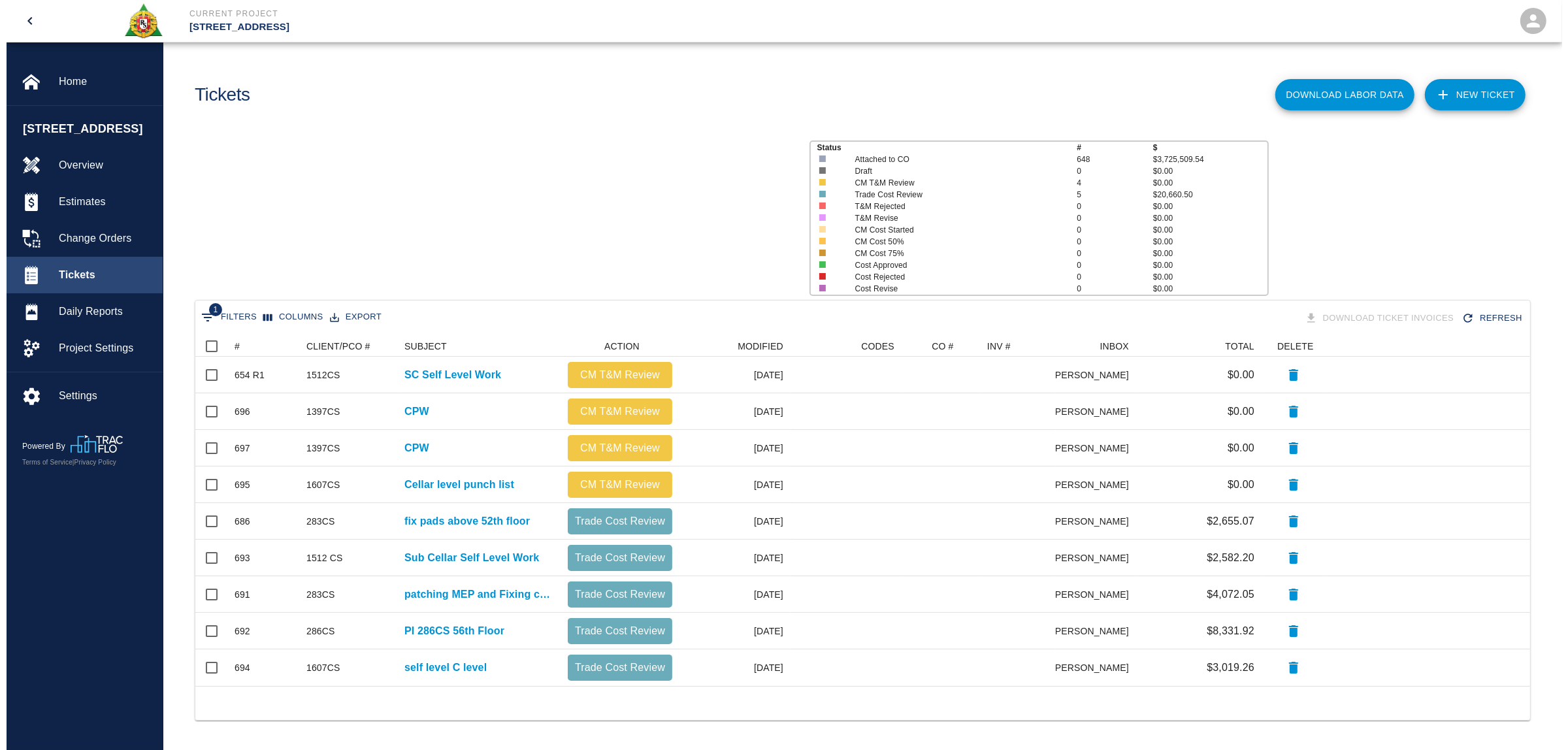
scroll to position [338, 1322]
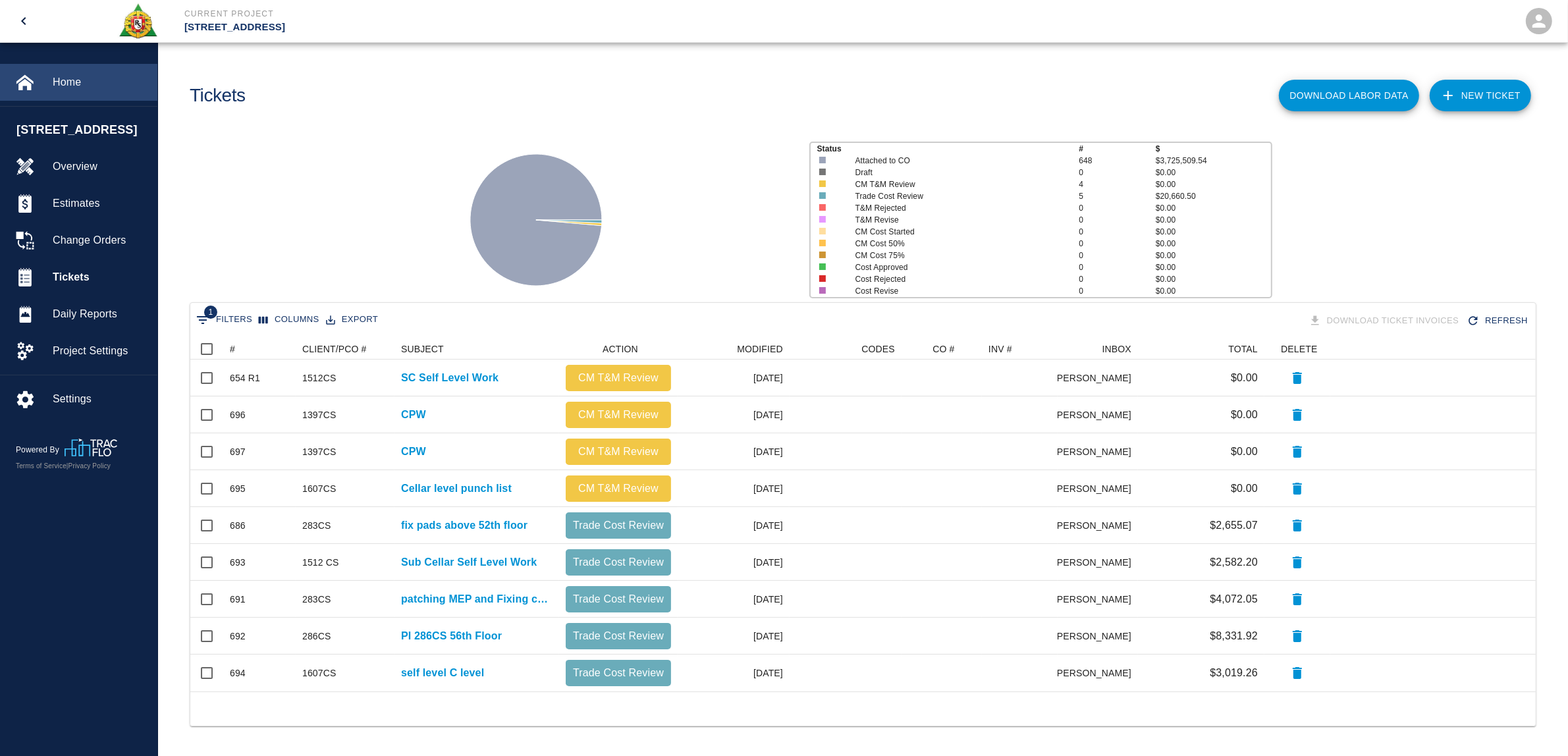
click at [69, 86] on span "Home" at bounding box center [99, 82] width 94 height 15
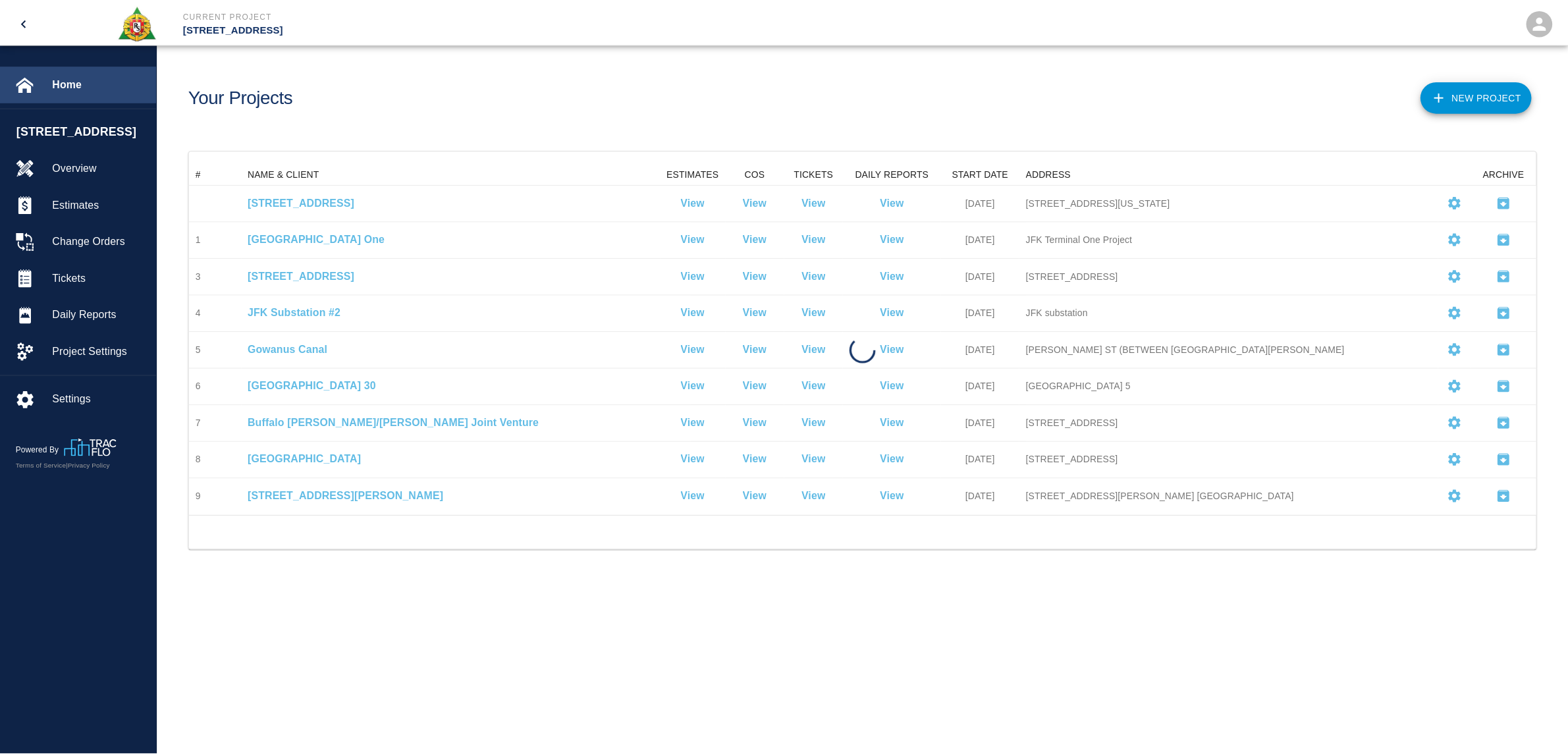
scroll to position [341, 1345]
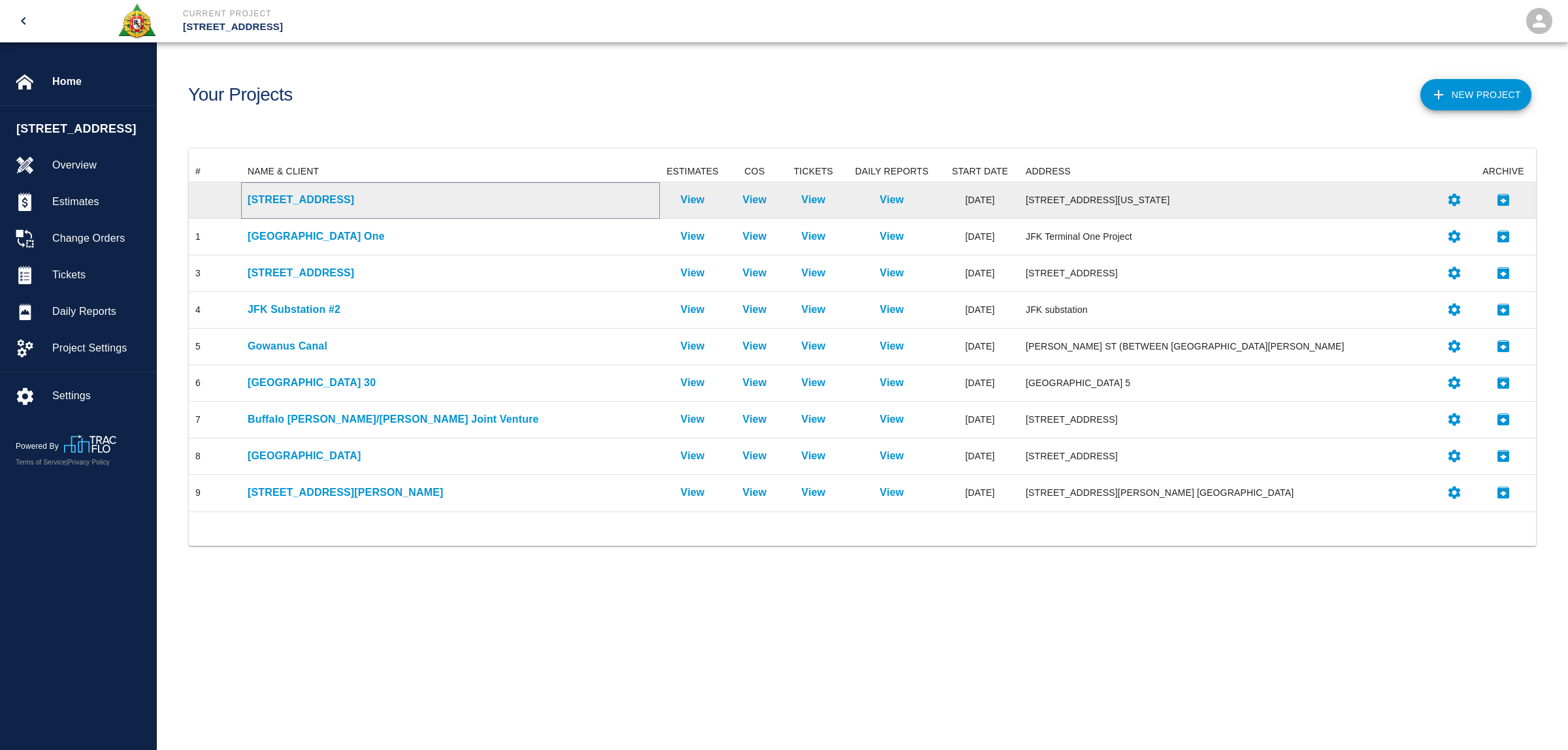
click at [282, 195] on p "[STREET_ADDRESS]" at bounding box center [451, 199] width 406 height 15
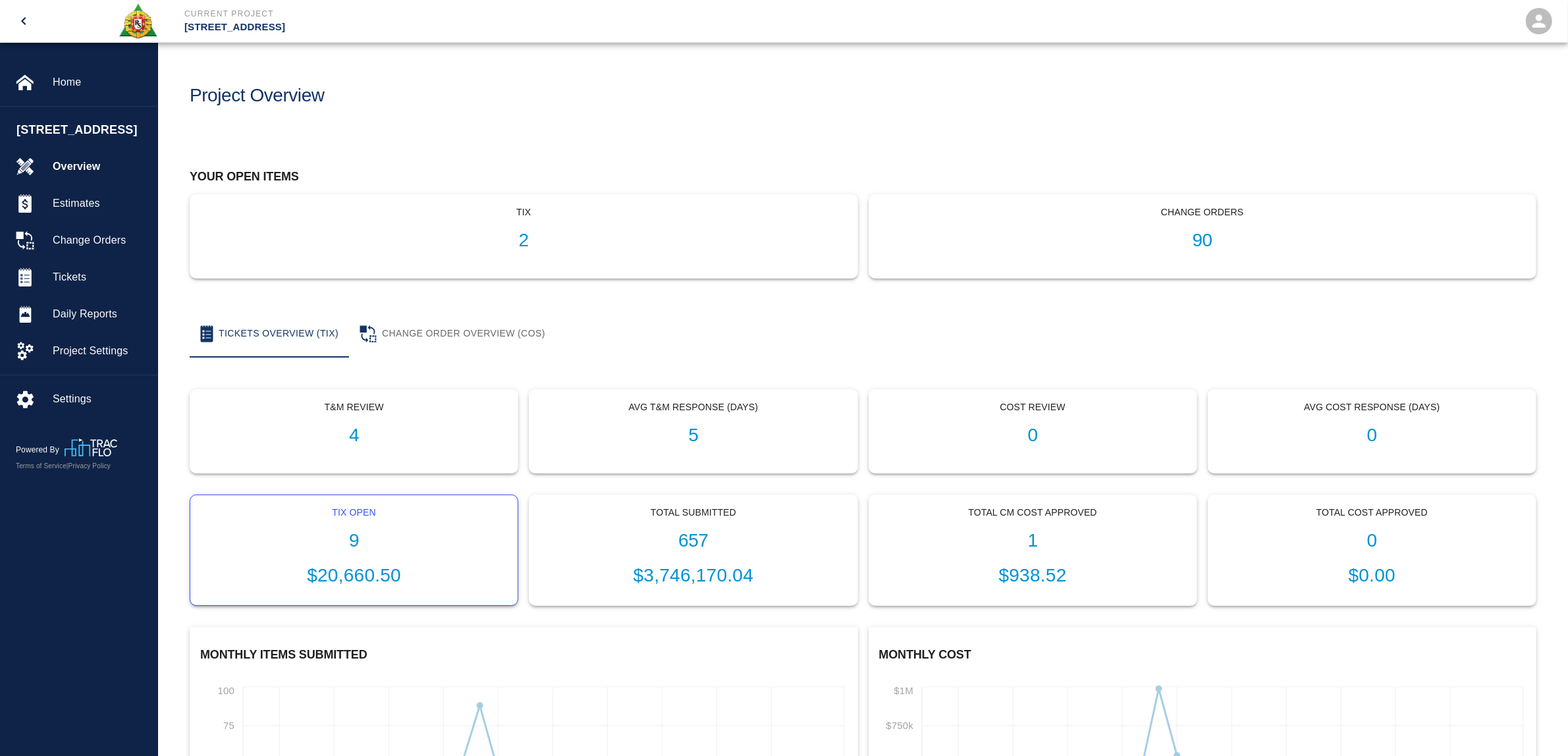
click at [351, 550] on h1 "9" at bounding box center [354, 541] width 307 height 22
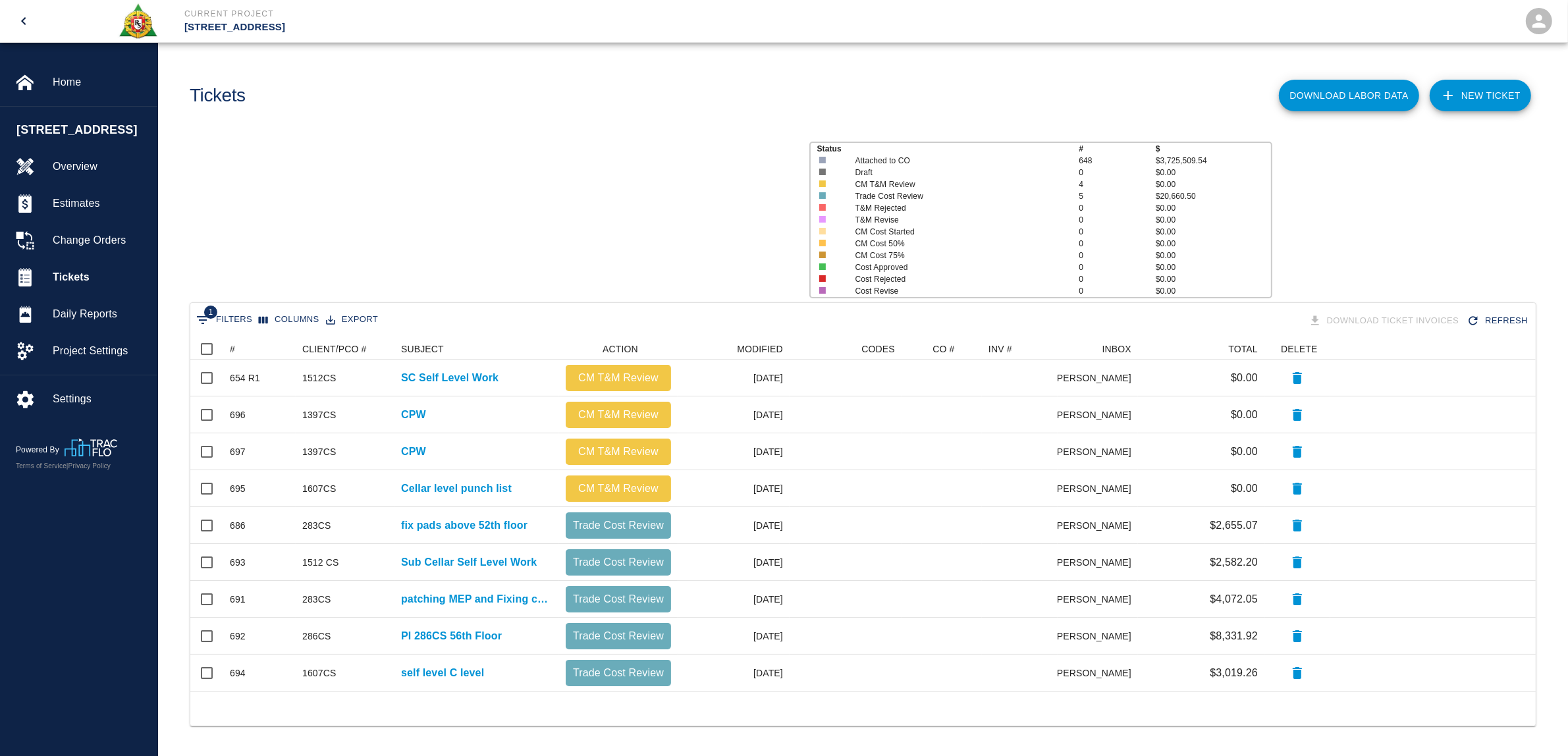
scroll to position [341, 1332]
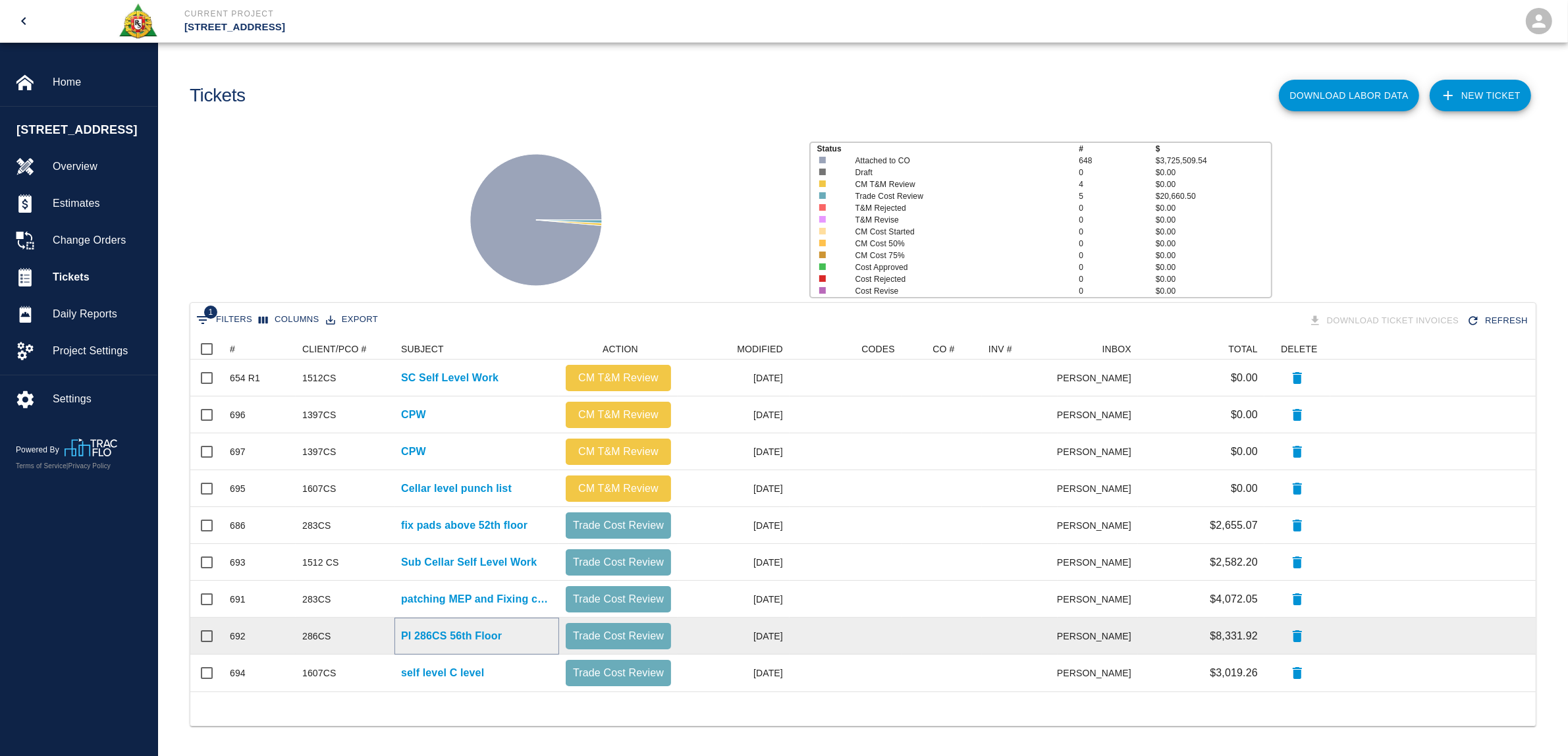
click at [476, 630] on p "PI 286CS 56th Floor" at bounding box center [452, 635] width 101 height 15
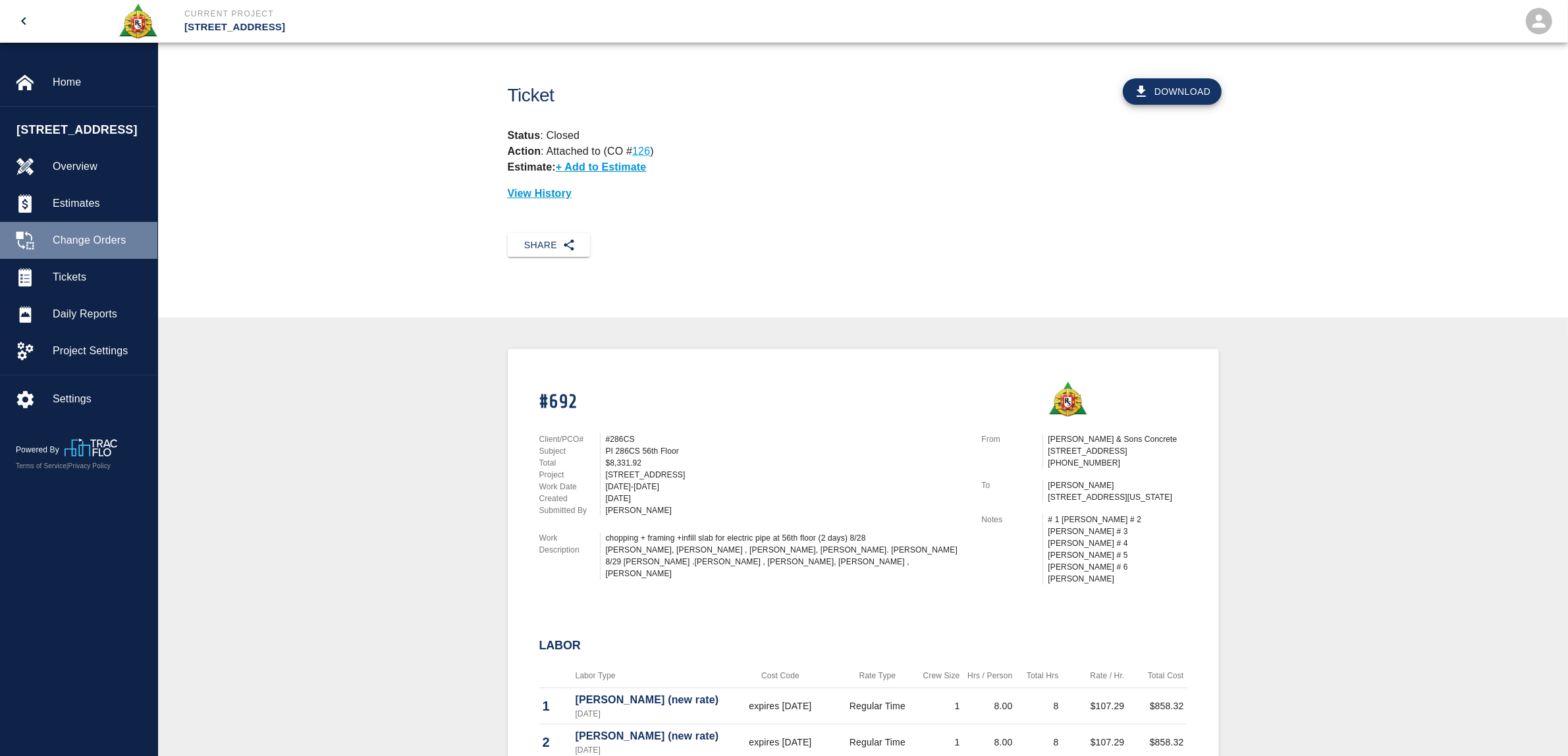
click at [70, 231] on div "Change Orders" at bounding box center [78, 240] width 157 height 37
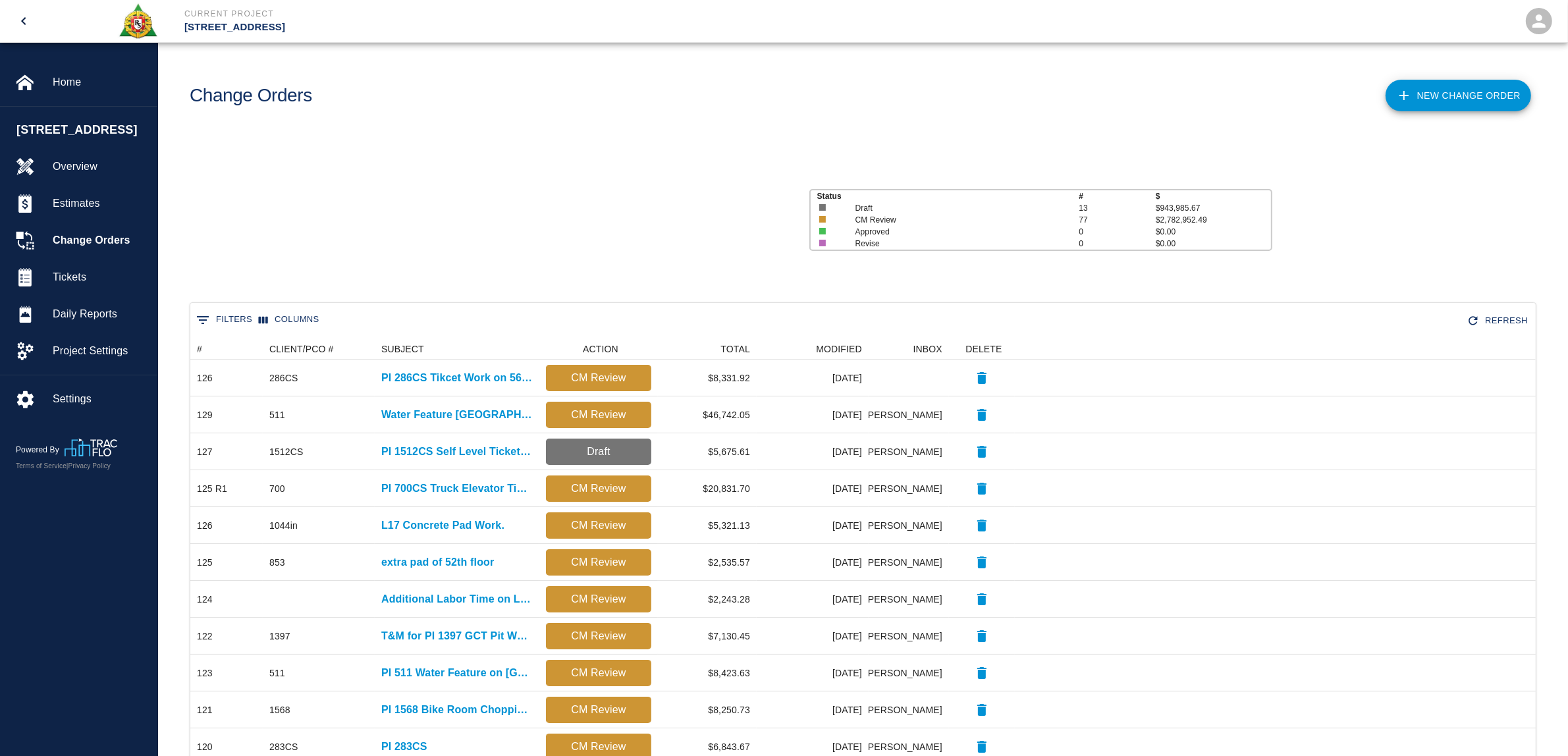
scroll to position [745, 1332]
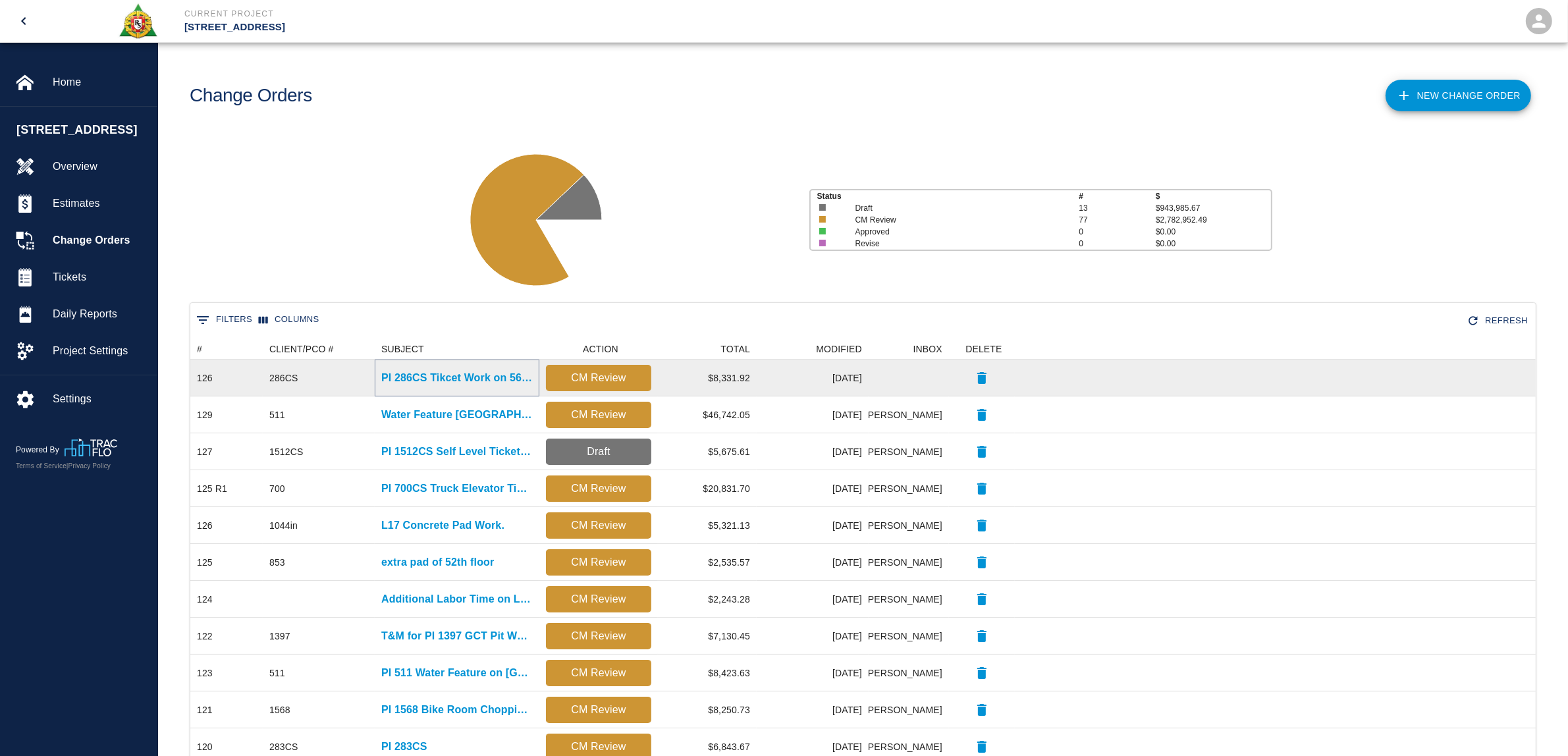
click at [492, 379] on p "PI 286CS Tikcet Work on 56th floor." at bounding box center [457, 378] width 152 height 15
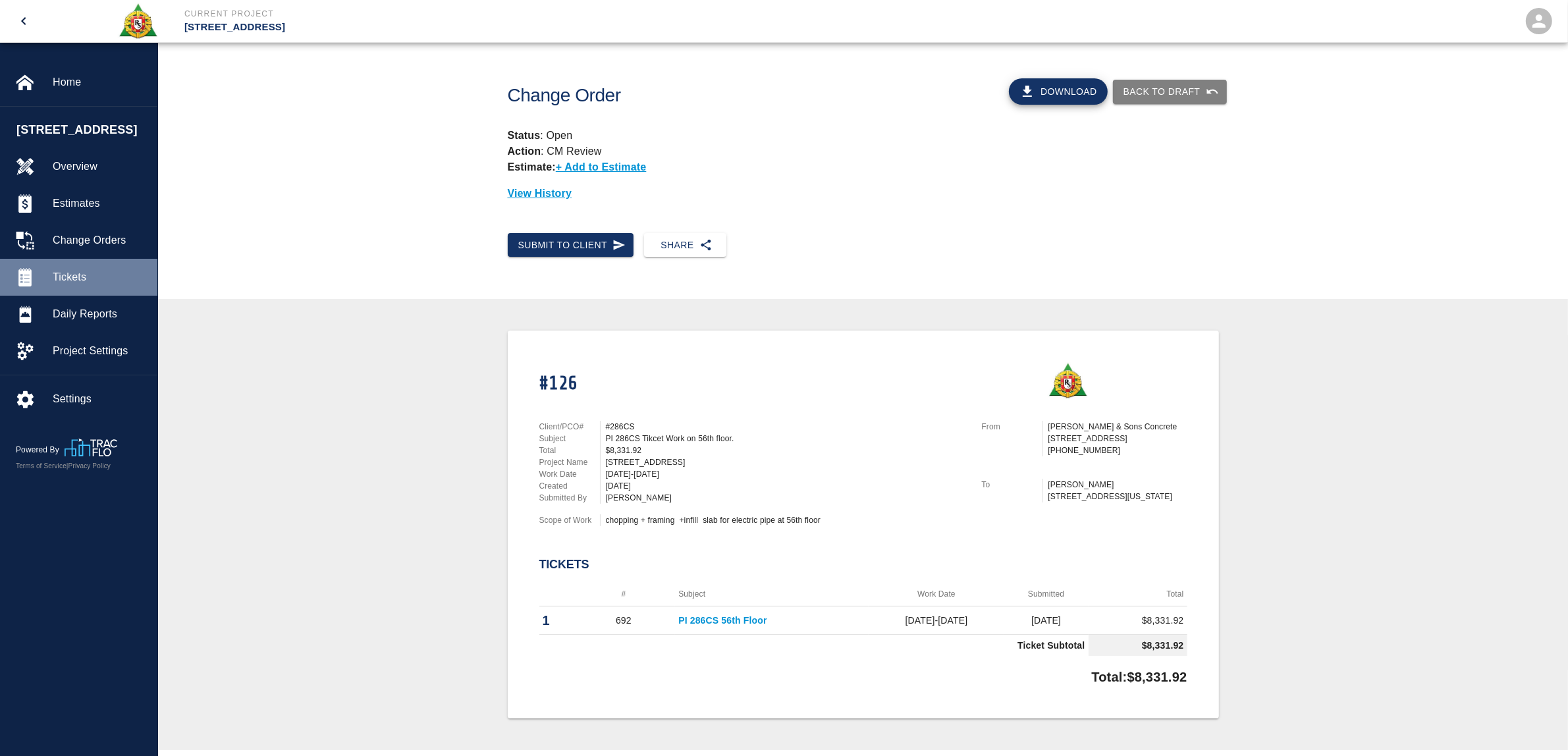
click at [66, 272] on span "Tickets" at bounding box center [99, 276] width 94 height 15
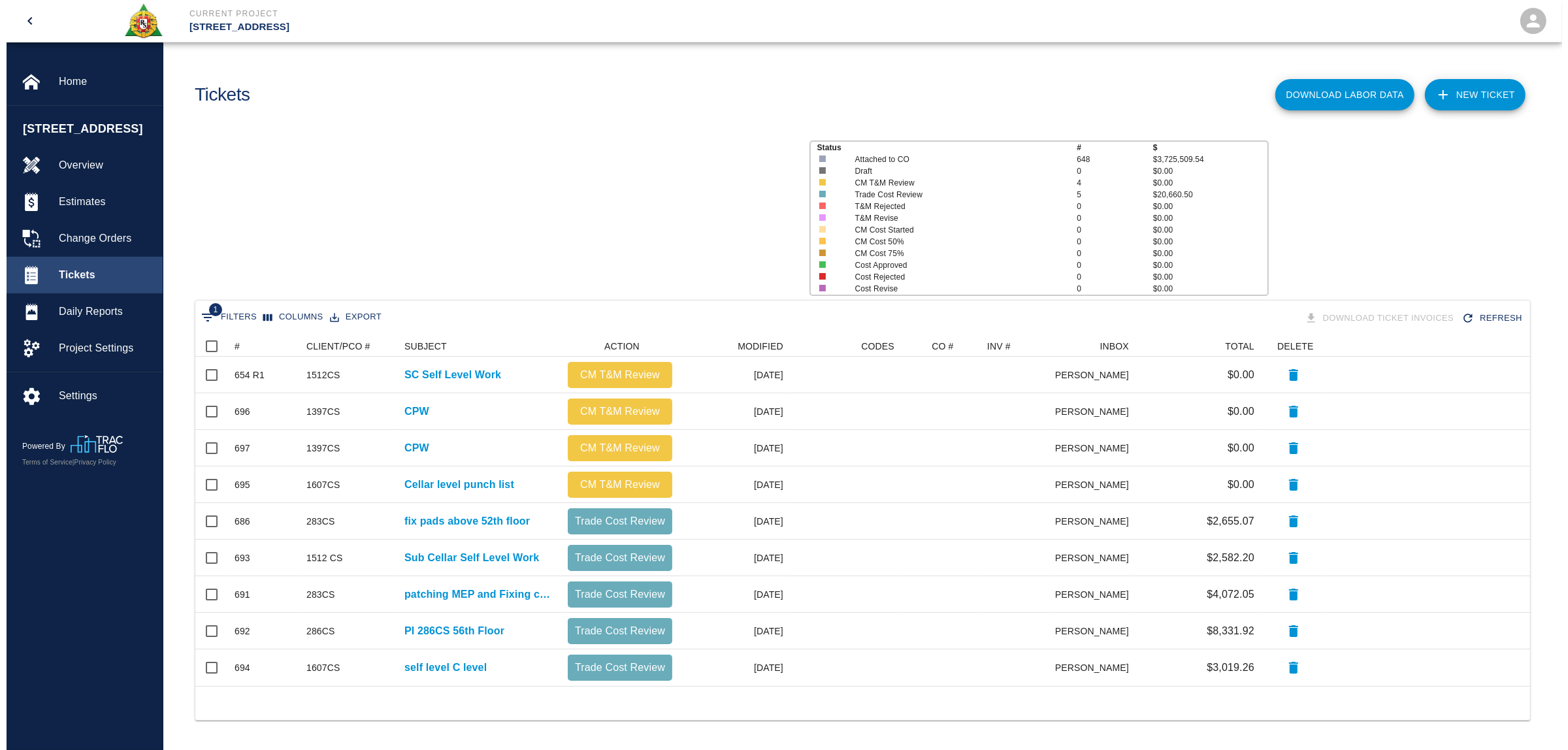
scroll to position [338, 1322]
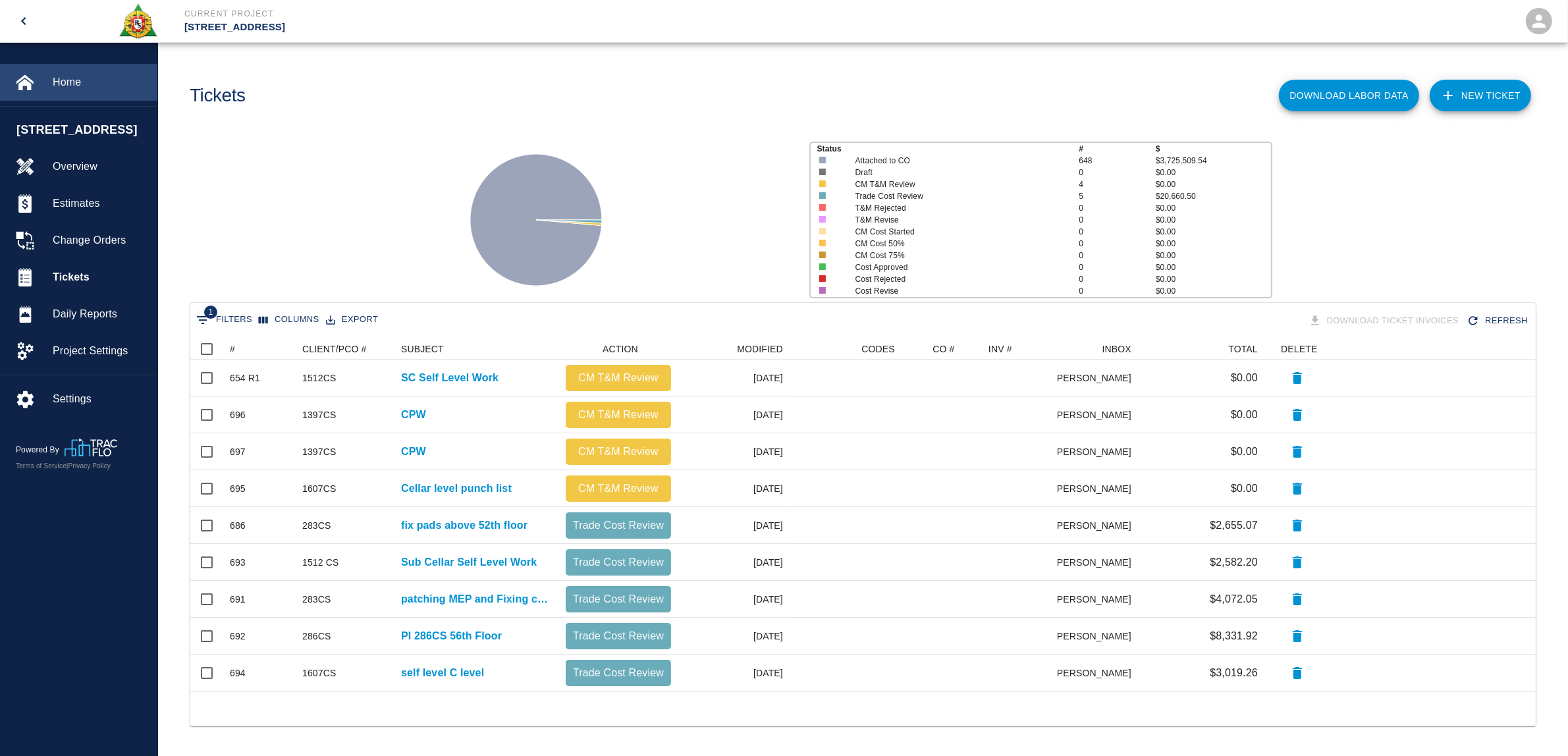
click at [73, 86] on span "Home" at bounding box center [99, 82] width 94 height 15
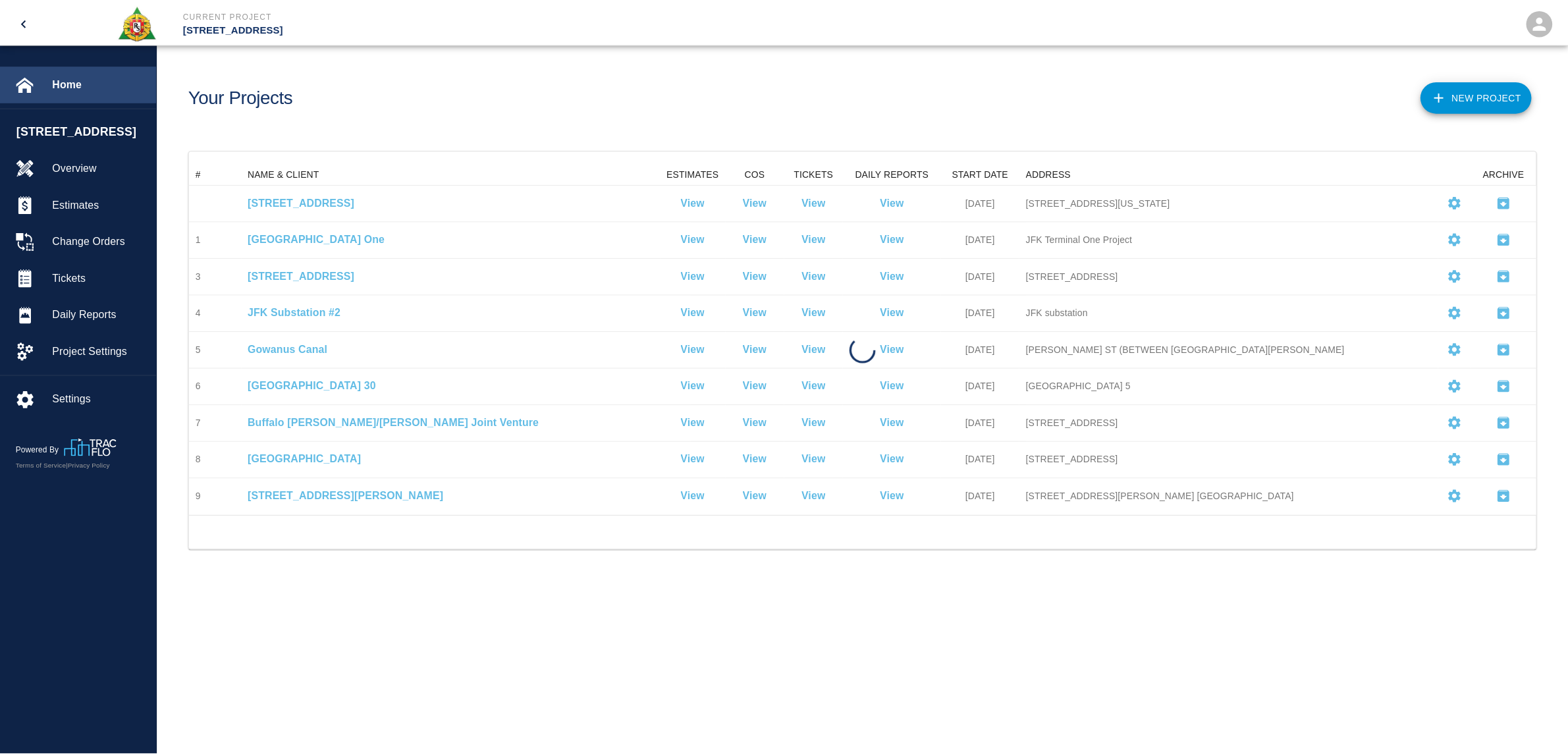
scroll to position [341, 1345]
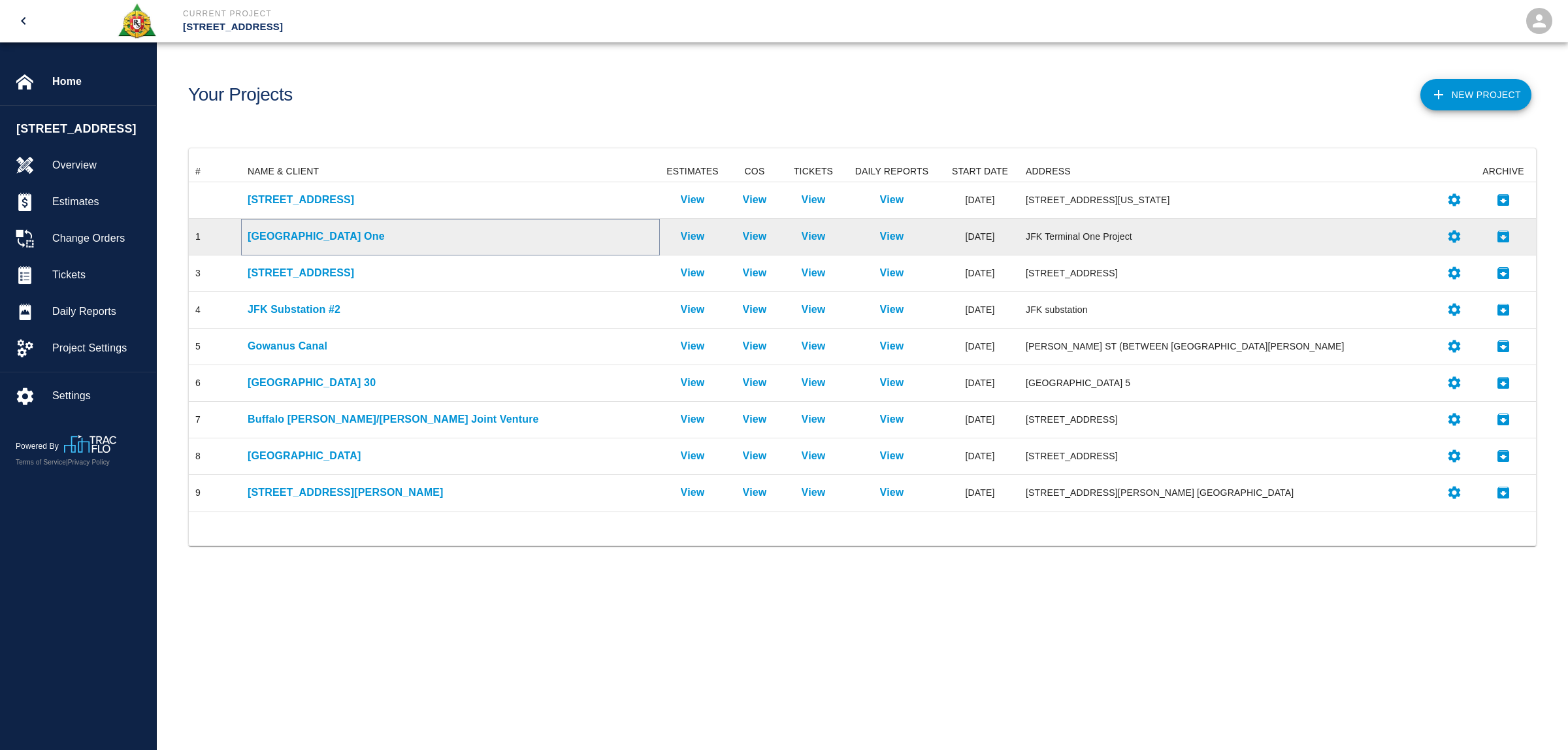
click at [324, 231] on p "[GEOGRAPHIC_DATA] One" at bounding box center [451, 236] width 406 height 15
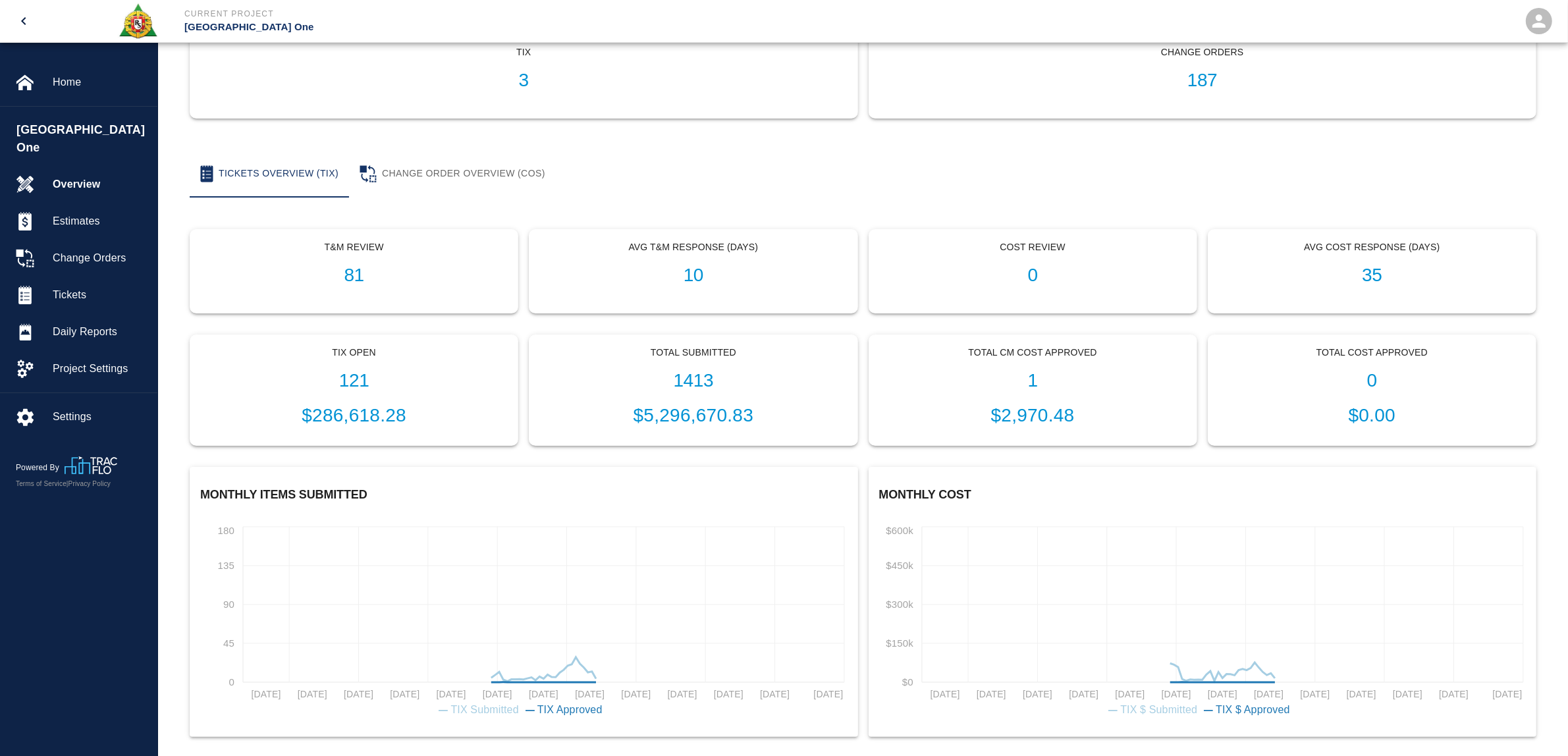
scroll to position [165, 0]
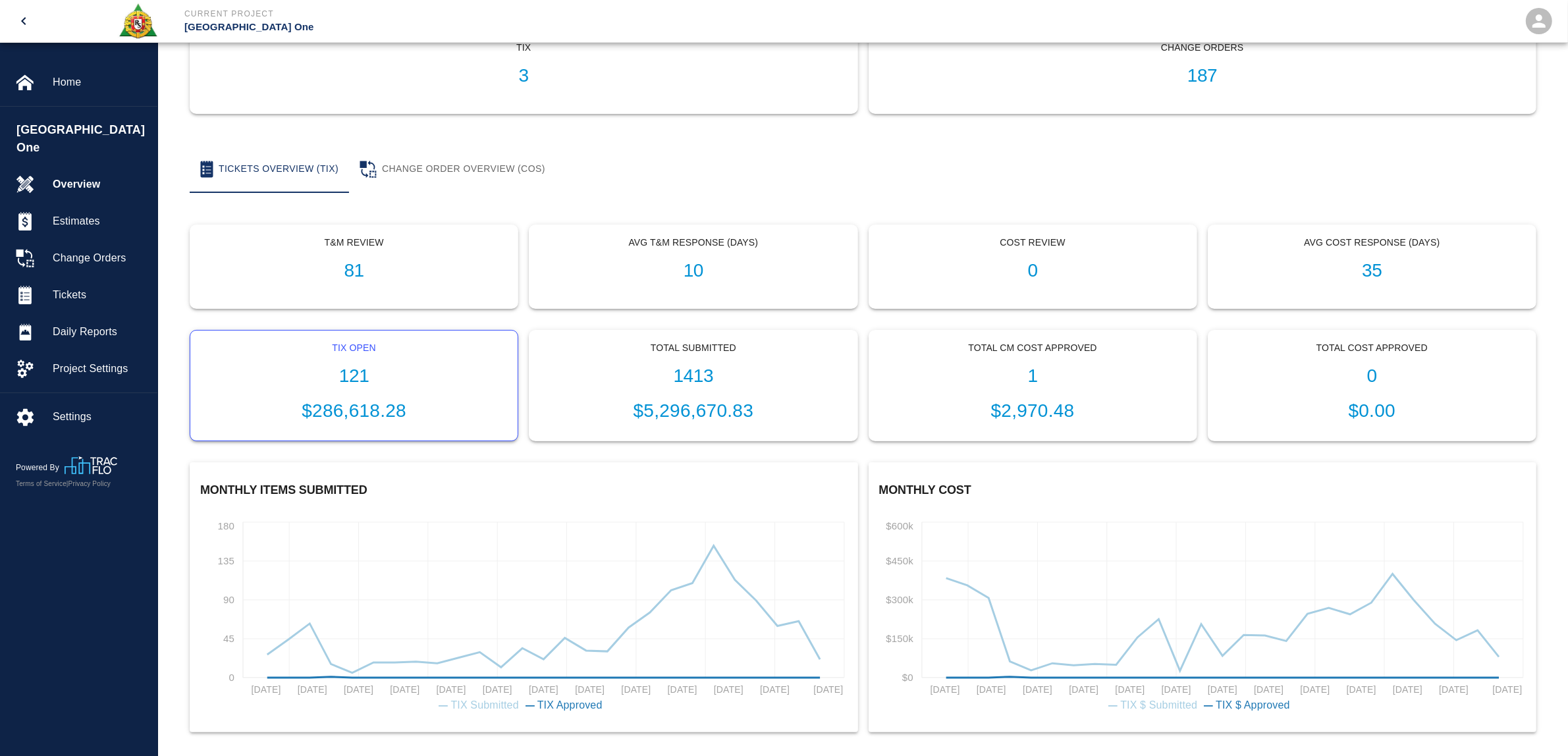
click at [369, 374] on h1 "121" at bounding box center [354, 376] width 307 height 22
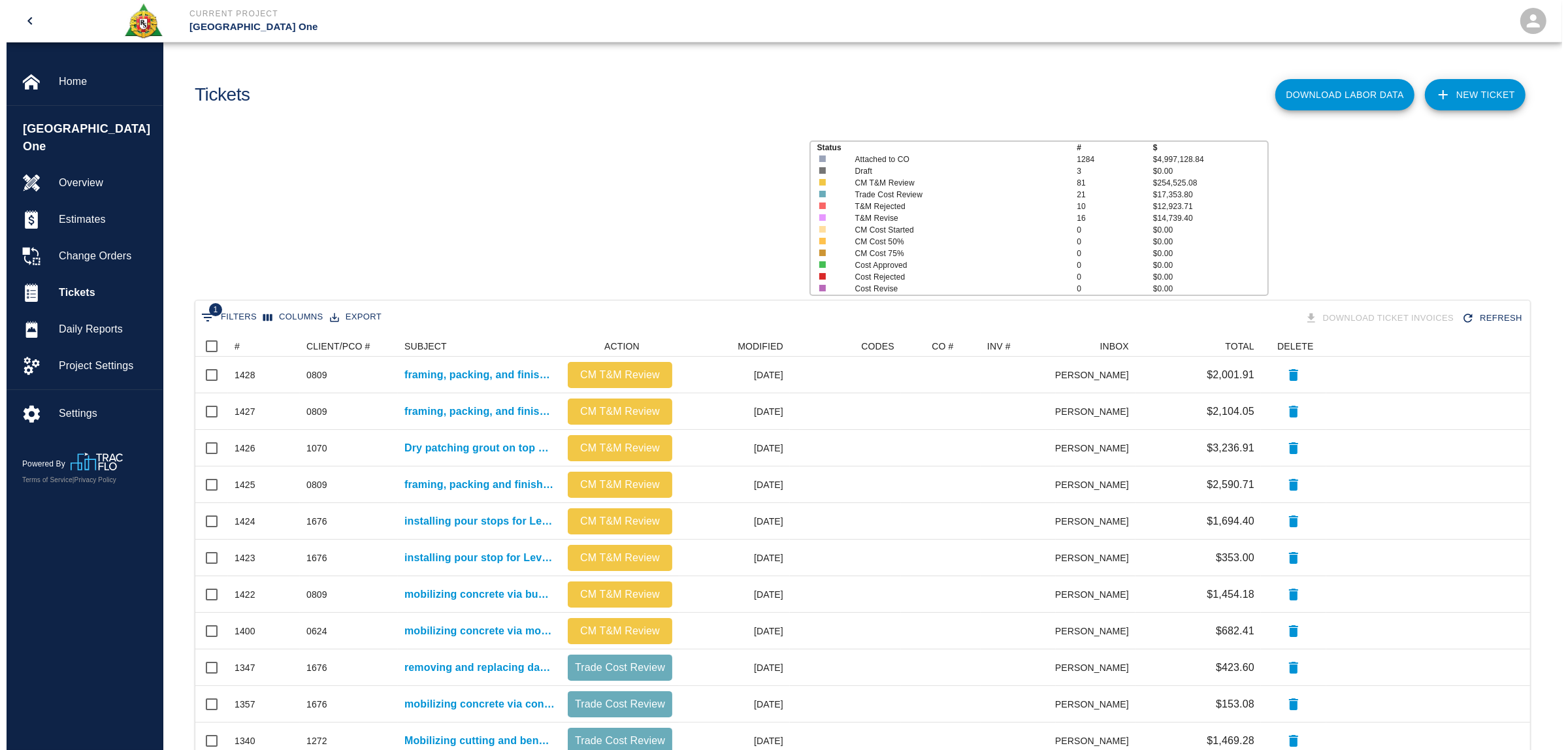
scroll to position [739, 1322]
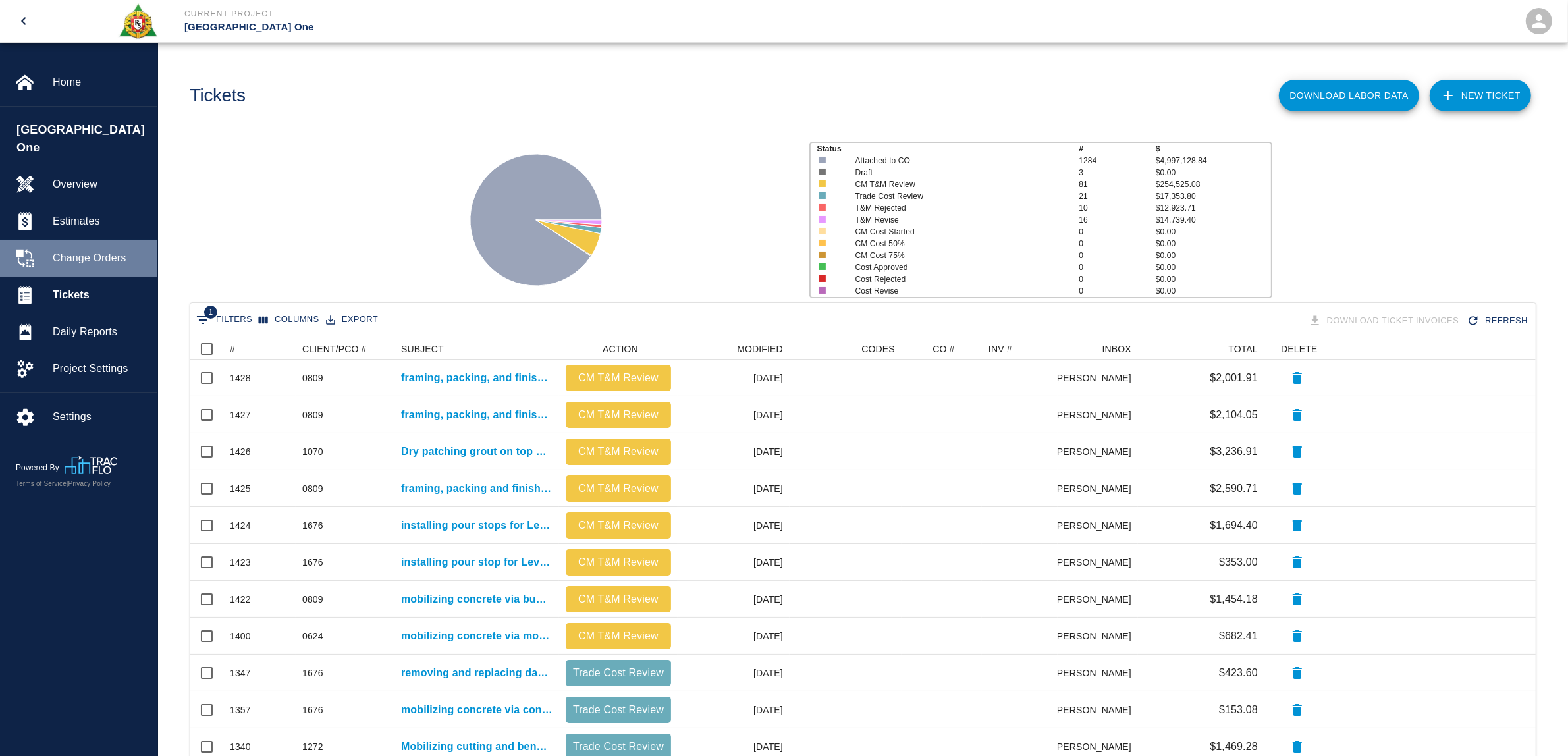
click at [90, 250] on span "Change Orders" at bounding box center [99, 258] width 94 height 15
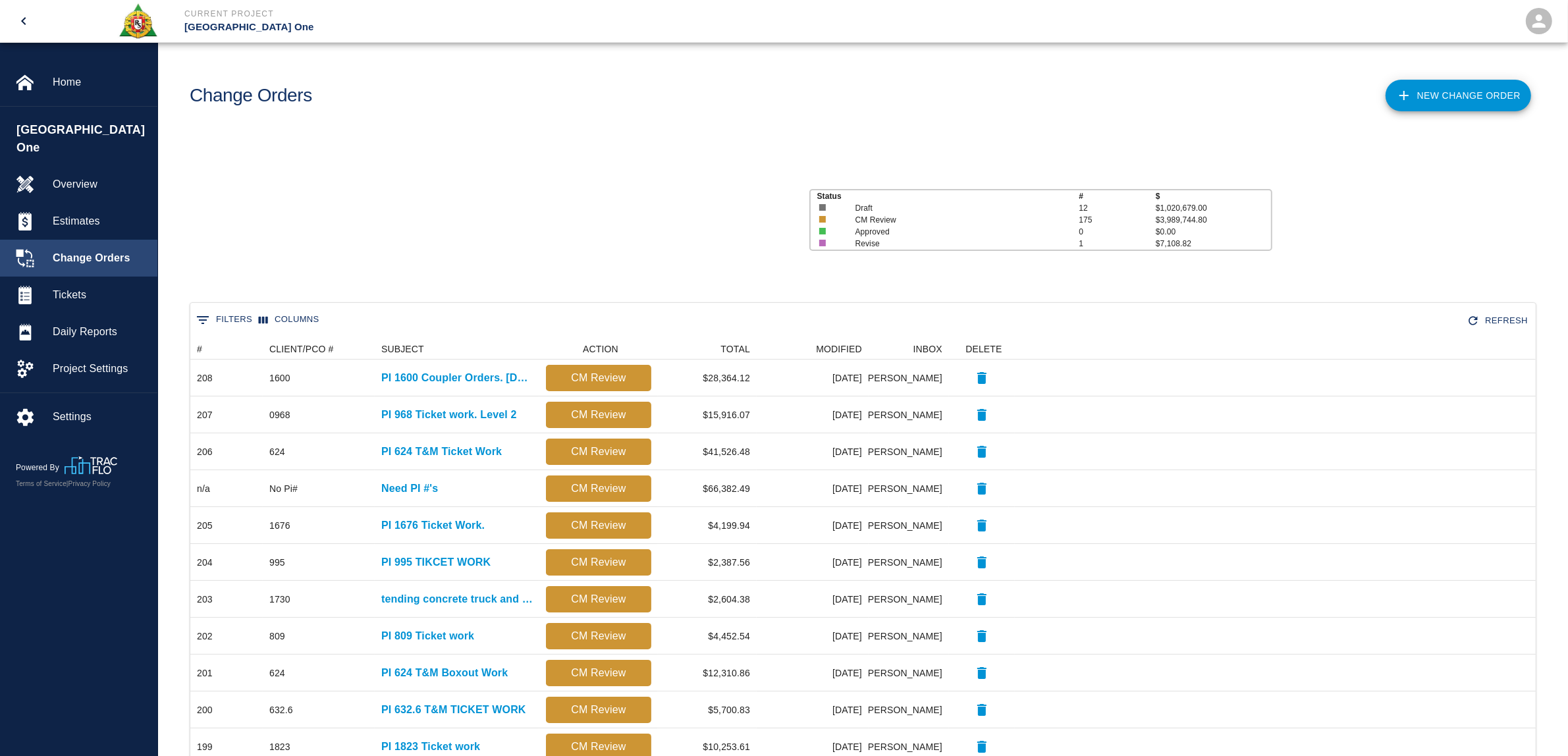
scroll to position [12, 13]
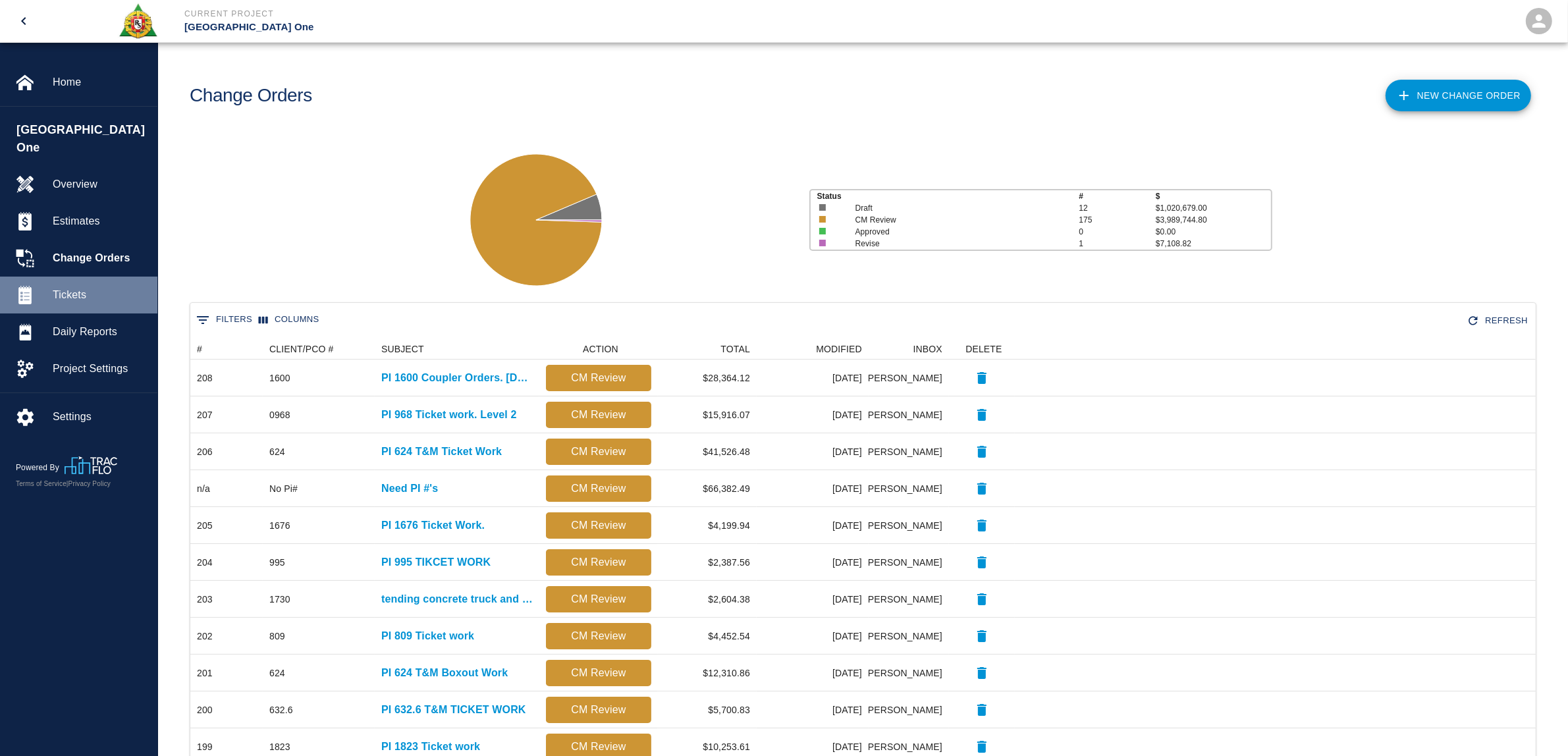
click at [86, 287] on span "Tickets" at bounding box center [99, 294] width 94 height 15
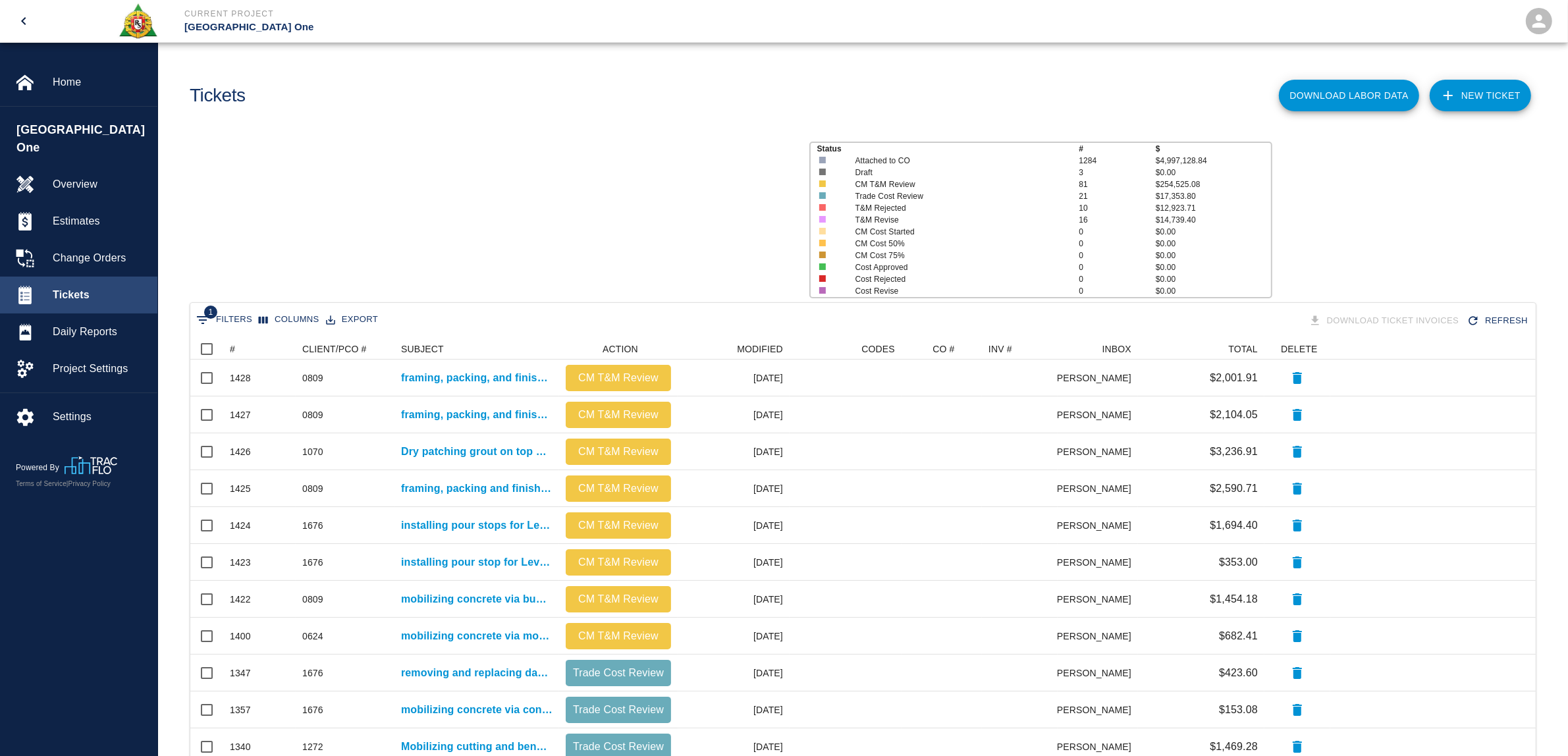
scroll to position [745, 1332]
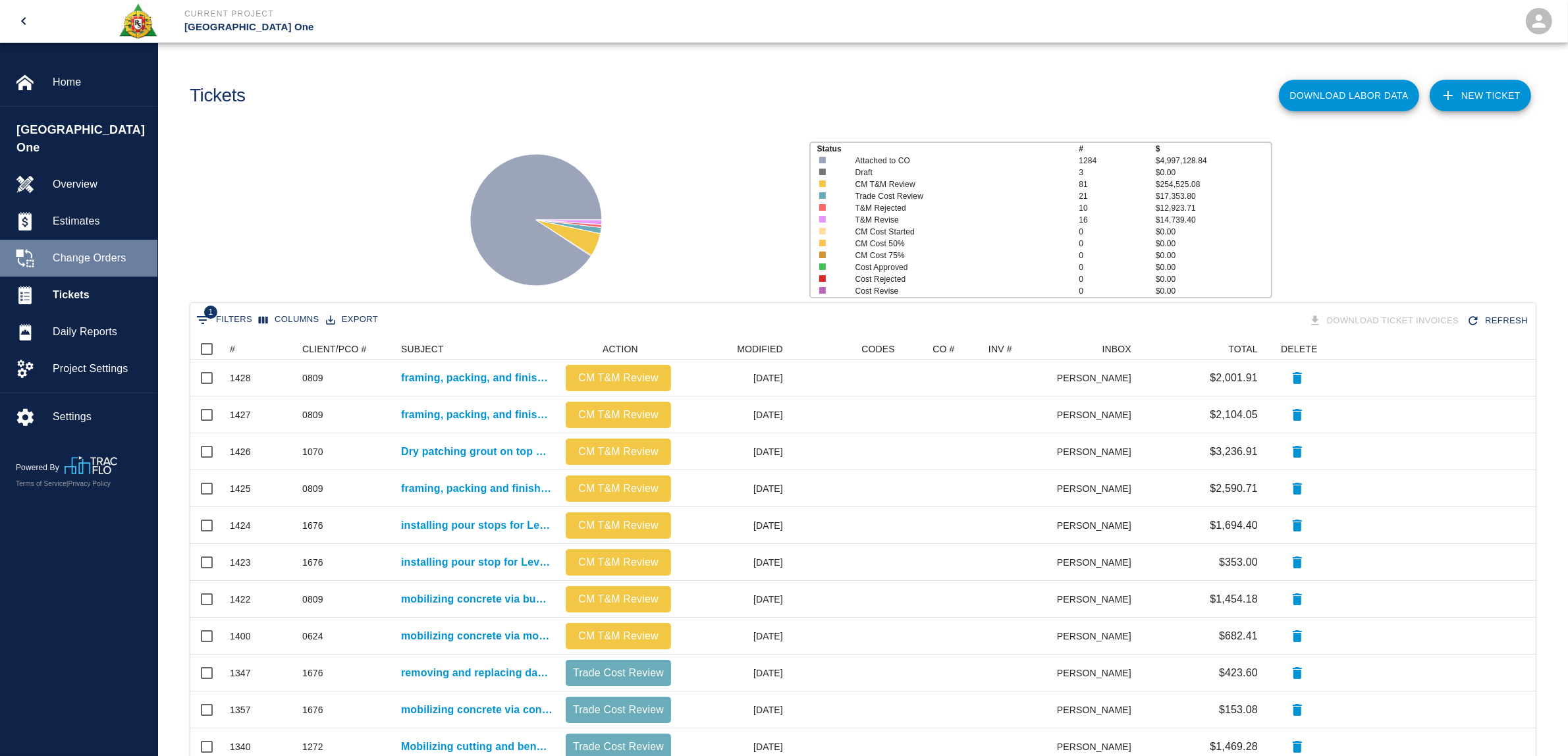
click at [106, 250] on span "Change Orders" at bounding box center [99, 258] width 94 height 15
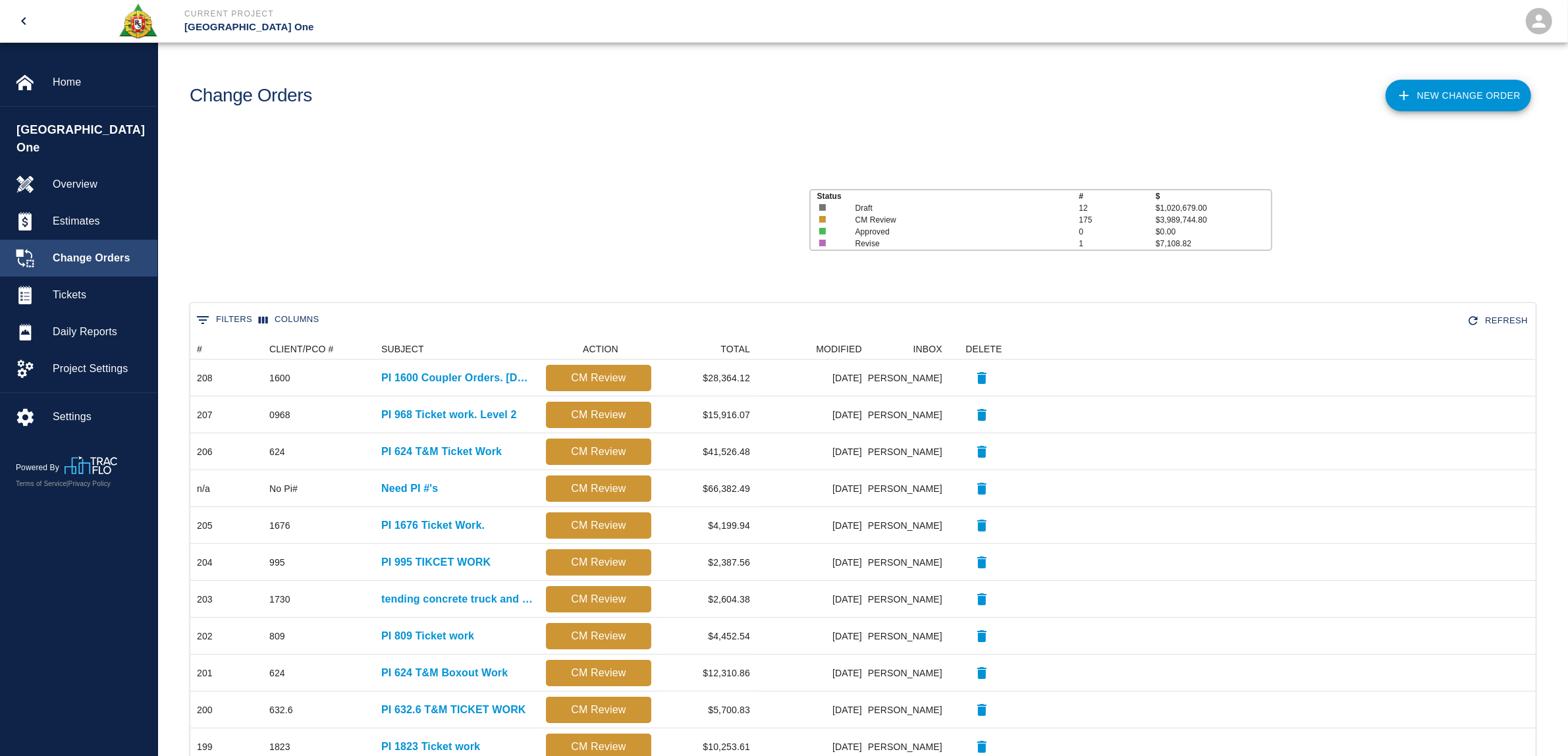
scroll to position [745, 1332]
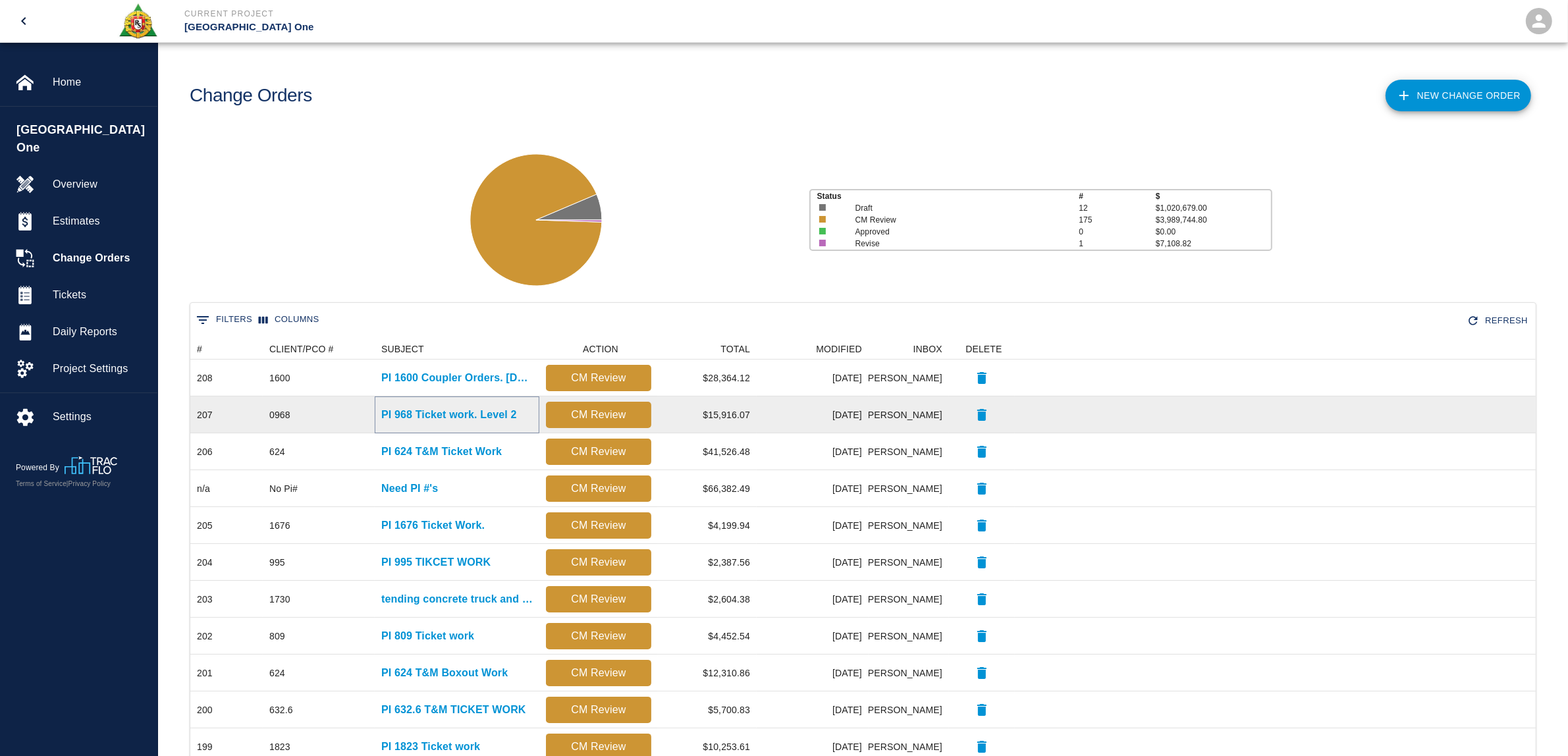
click at [485, 416] on p "PI 968 Ticket work. Level 2" at bounding box center [449, 414] width 135 height 15
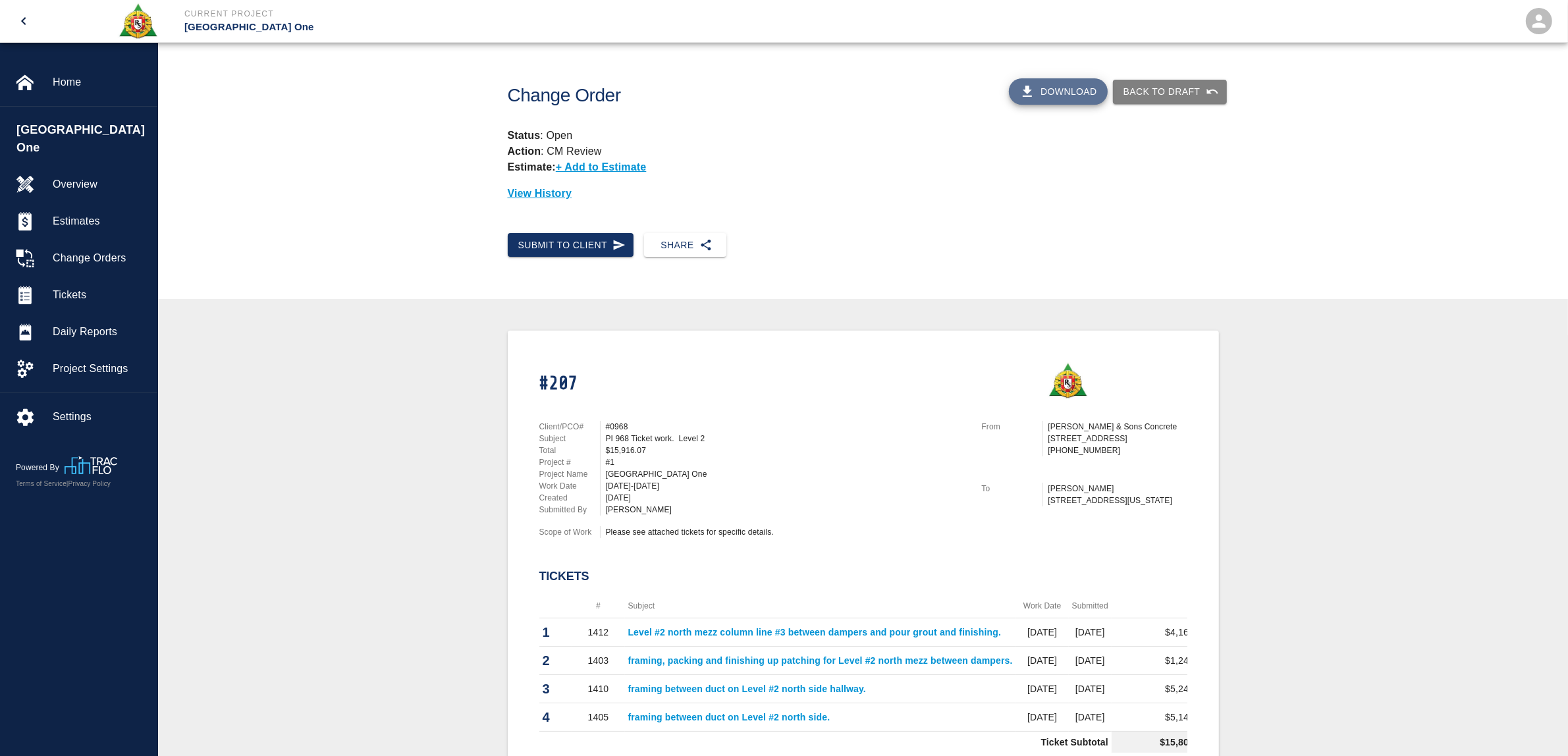
click at [1072, 91] on button "Download" at bounding box center [1058, 91] width 99 height 26
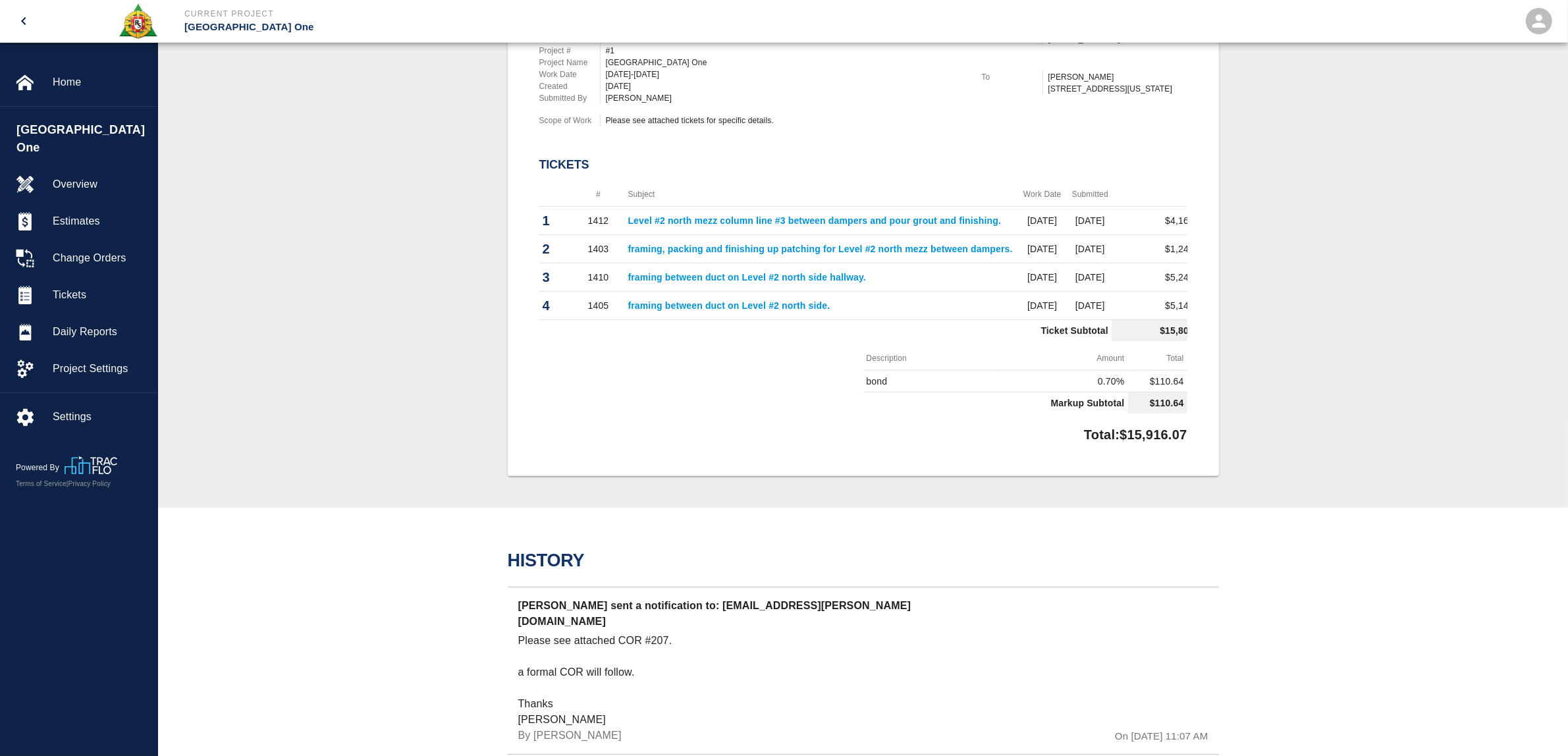
scroll to position [0, 35]
